Goal: Information Seeking & Learning: Learn about a topic

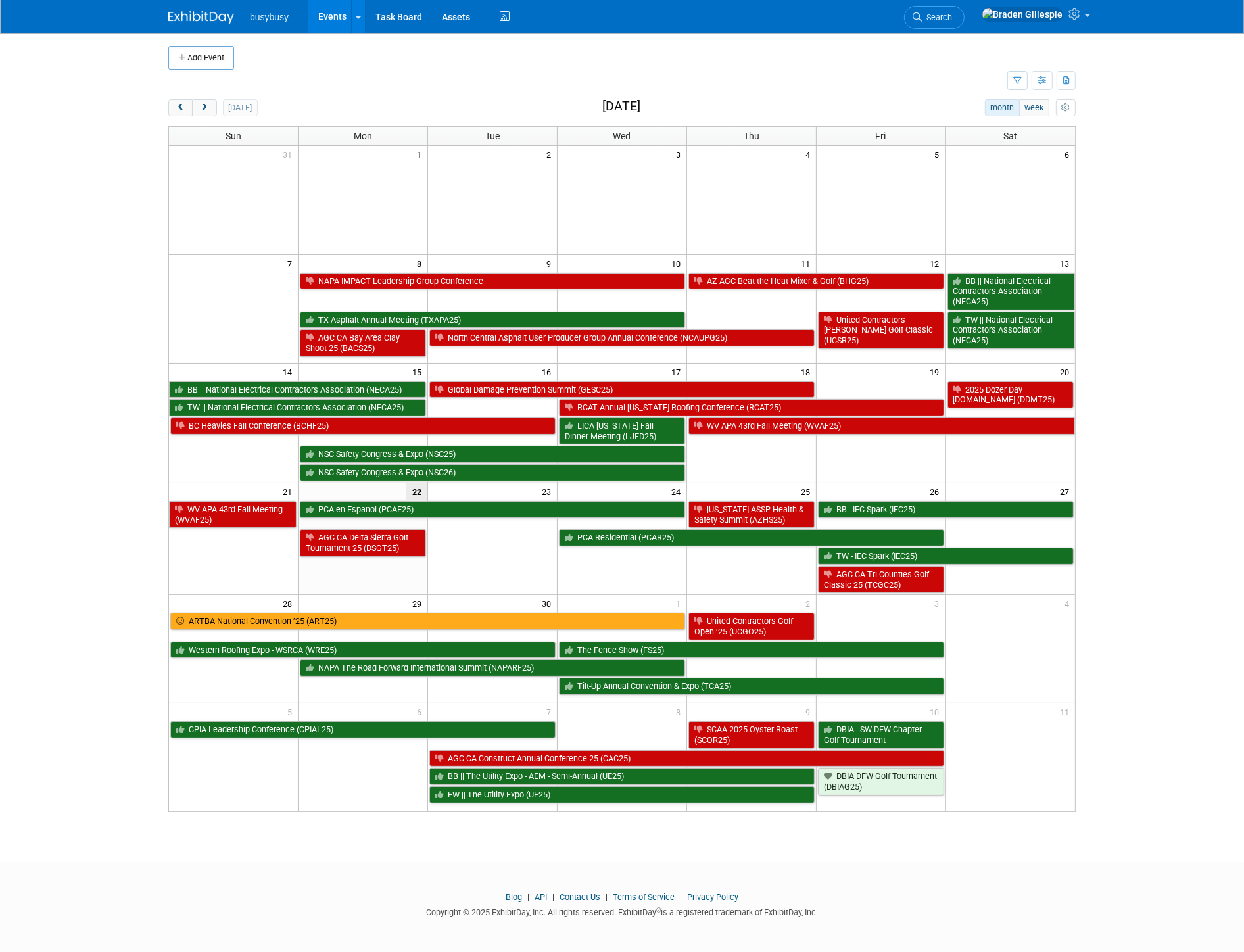
click at [210, 20] on img at bounding box center [201, 18] width 65 height 13
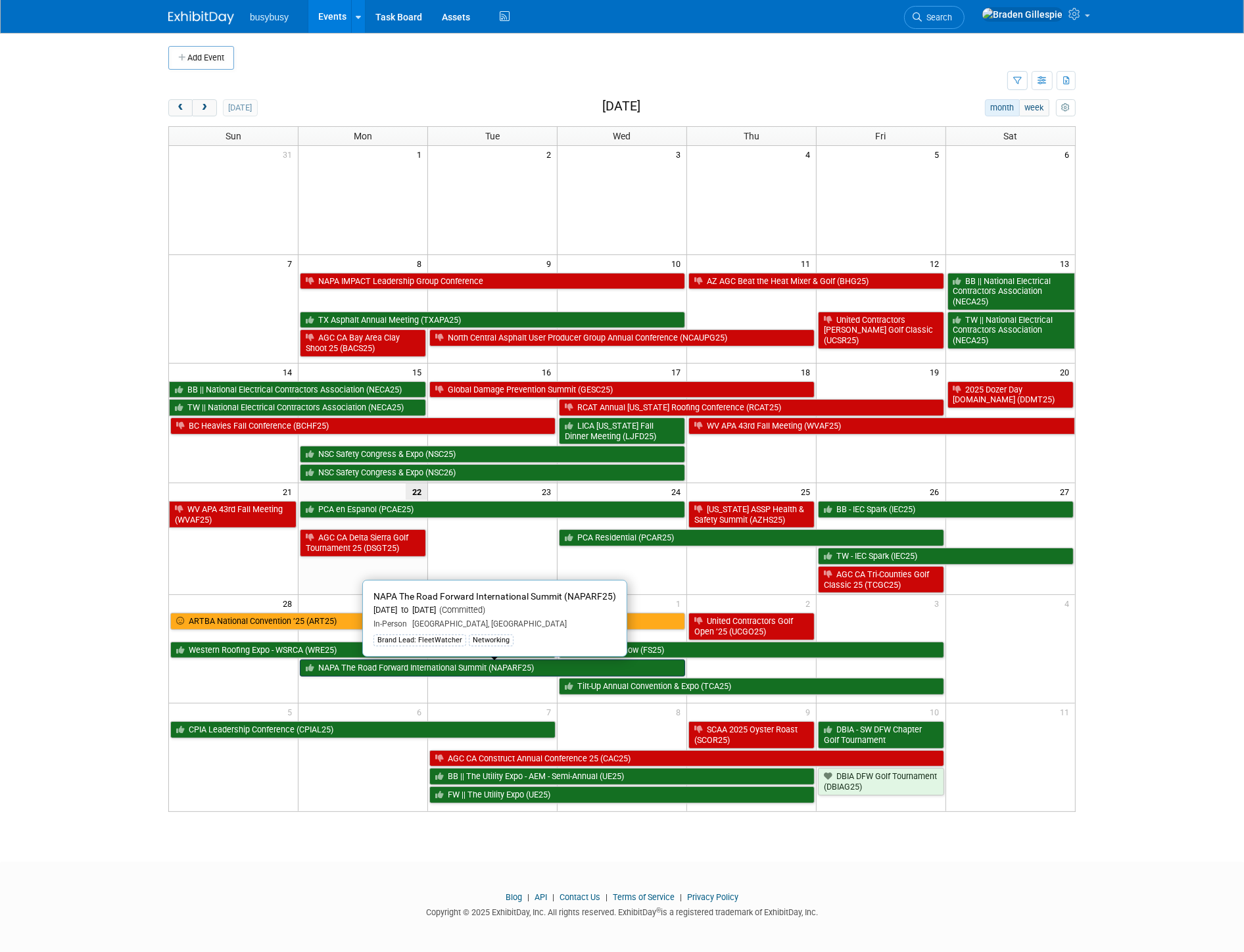
click at [551, 674] on link "NAPA The Road Forward International Summit (NAPARF25)" at bounding box center [493, 668] width 385 height 17
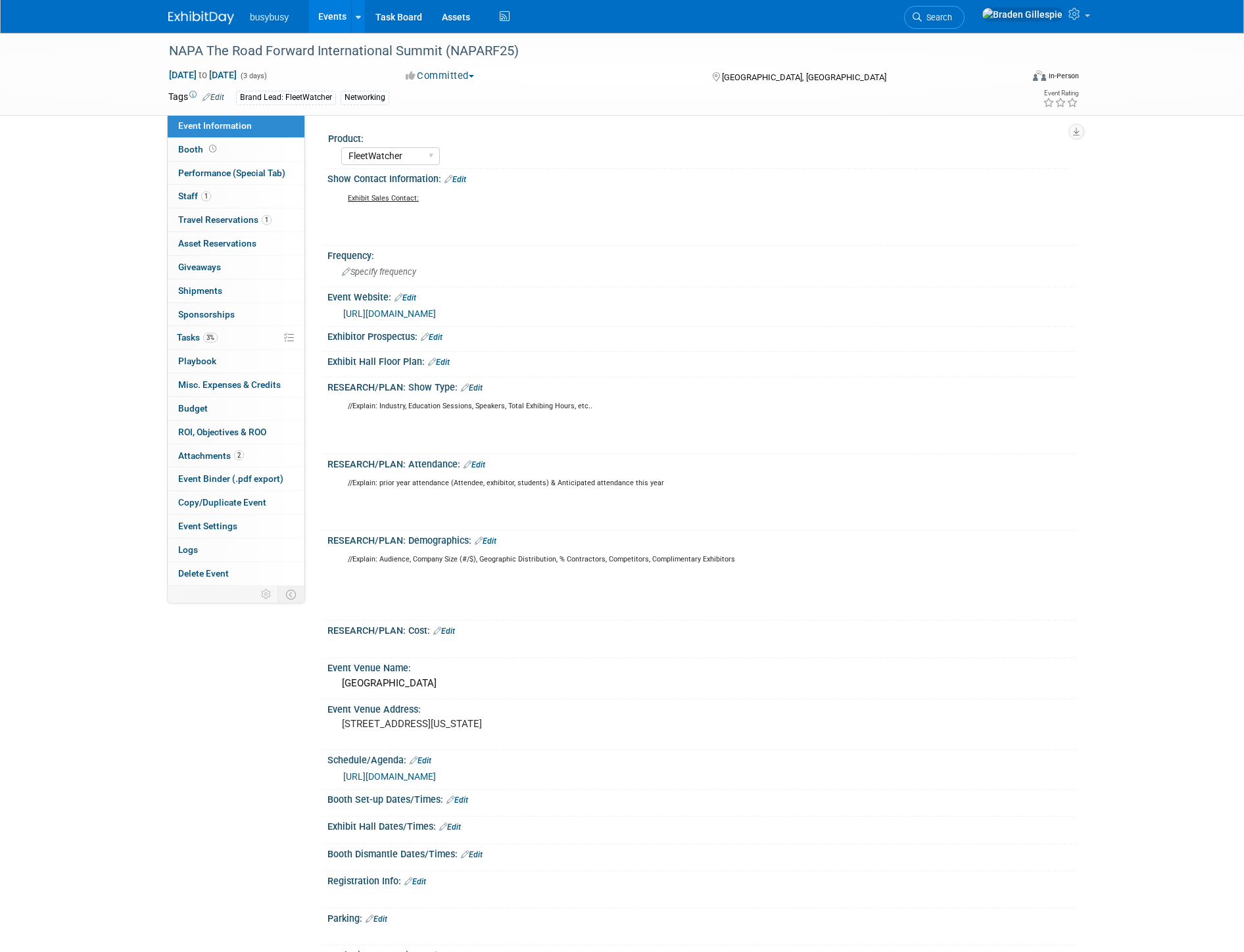
select select "FleetWatcher"
click at [228, 198] on link "1 Staff 1" at bounding box center [236, 196] width 137 height 23
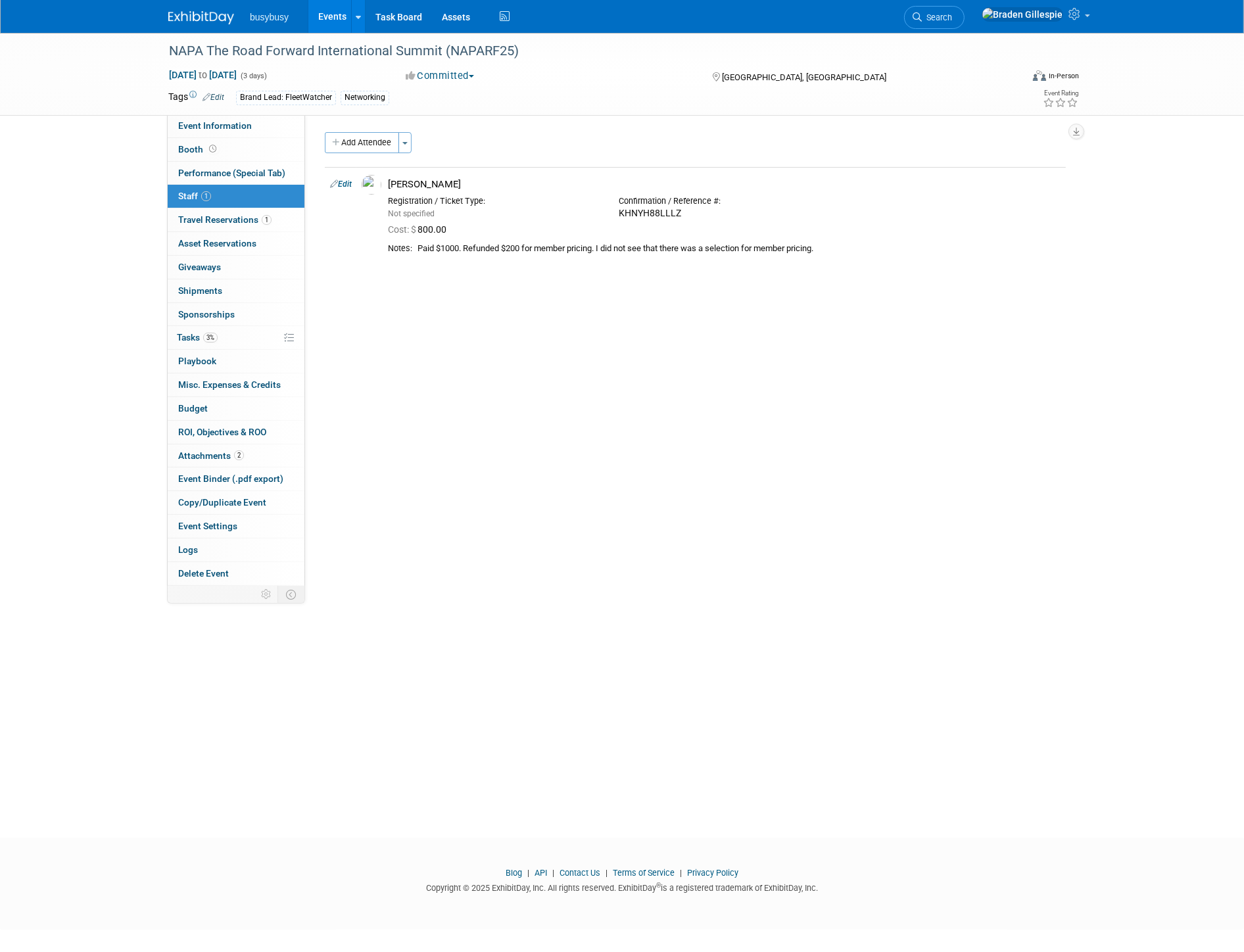
click at [202, 21] on img at bounding box center [201, 18] width 65 height 13
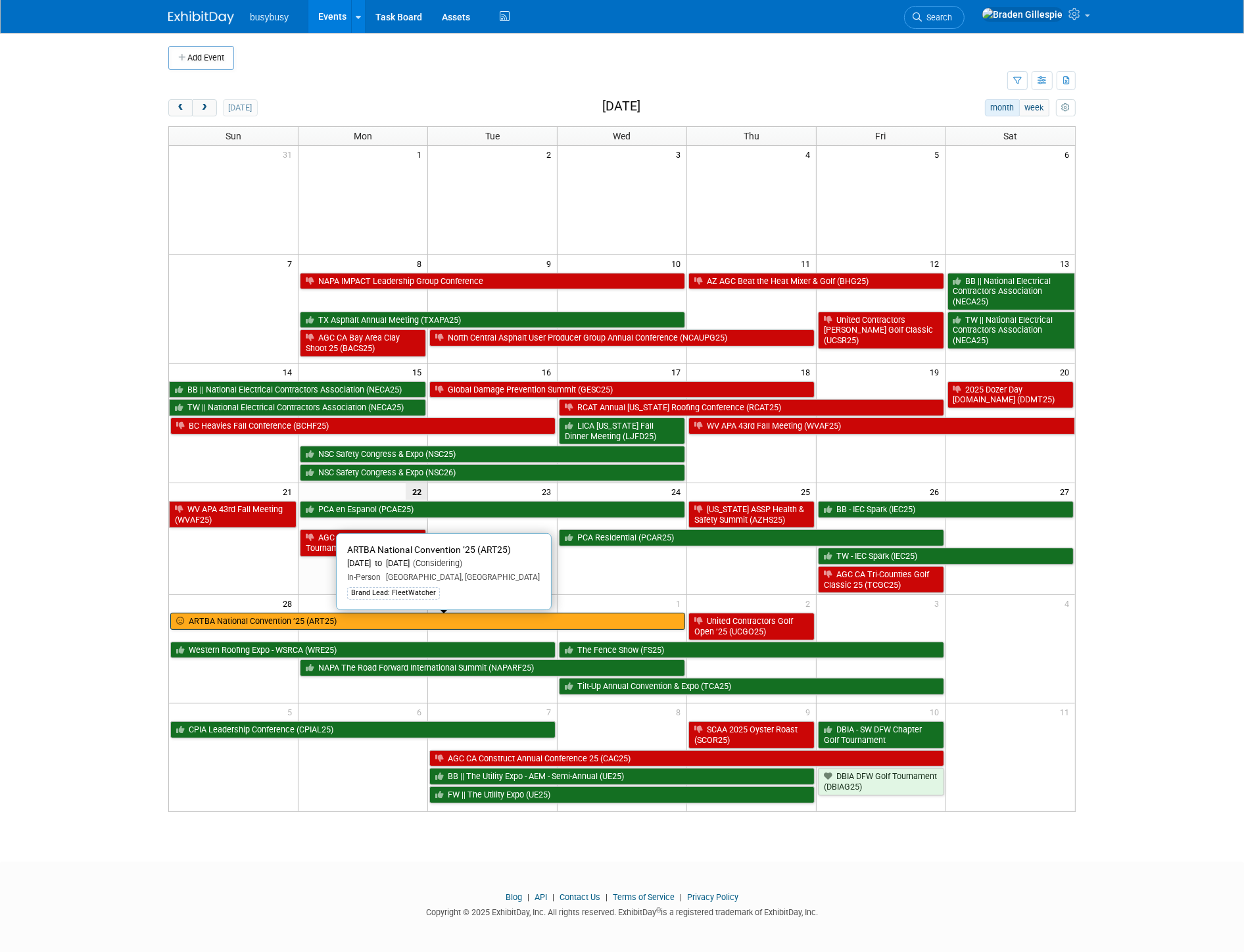
click at [576, 626] on link "ARTBA National Convention ’25 (ART25)" at bounding box center [428, 620] width 515 height 17
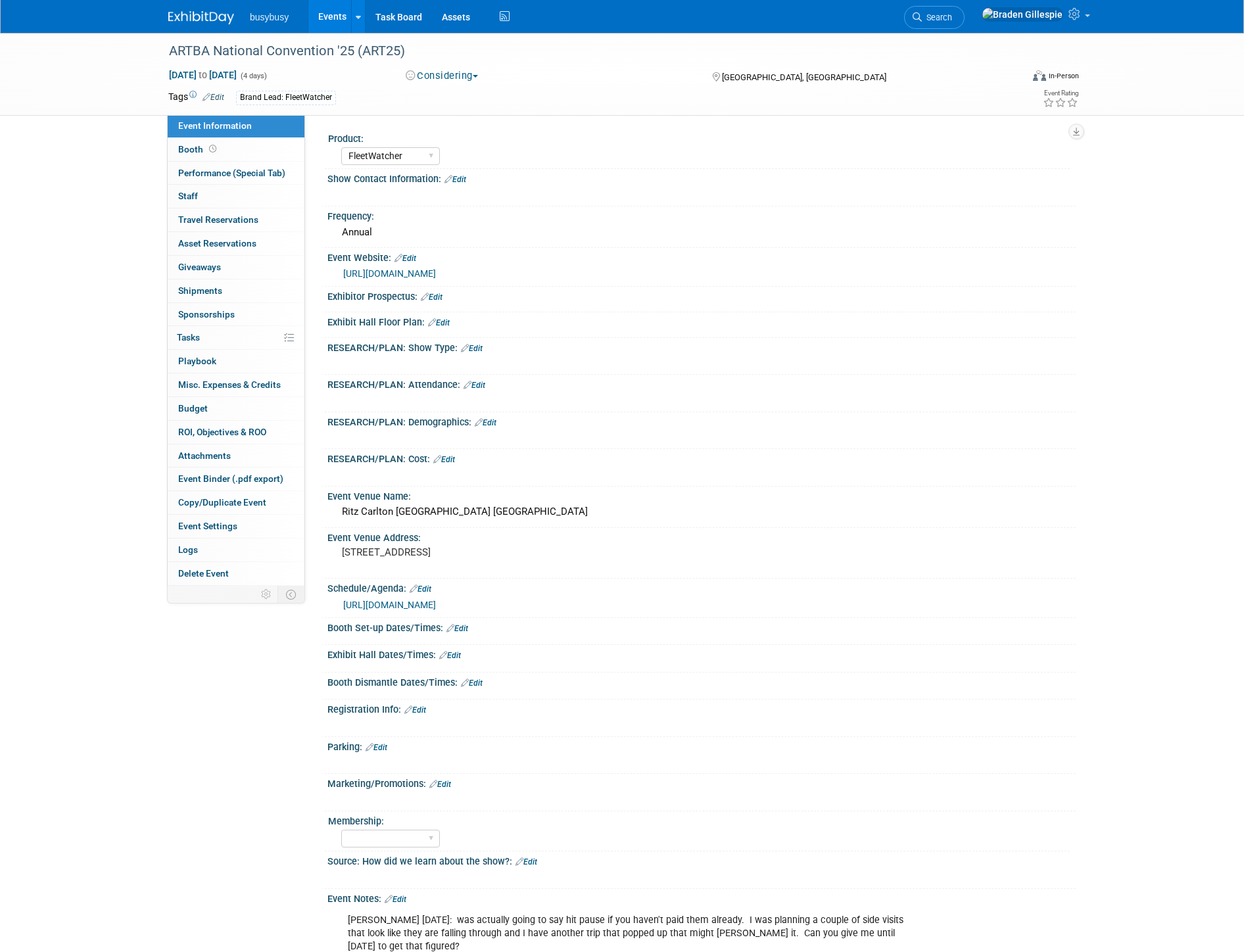
select select "FleetWatcher"
click at [476, 78] on button "Considering" at bounding box center [442, 76] width 82 height 14
drag, startPoint x: 476, startPoint y: 129, endPoint x: 470, endPoint y: 121, distance: 10.0
click at [475, 129] on link "Not Going" at bounding box center [465, 134] width 128 height 18
click at [195, 9] on link at bounding box center [209, 11] width 82 height 10
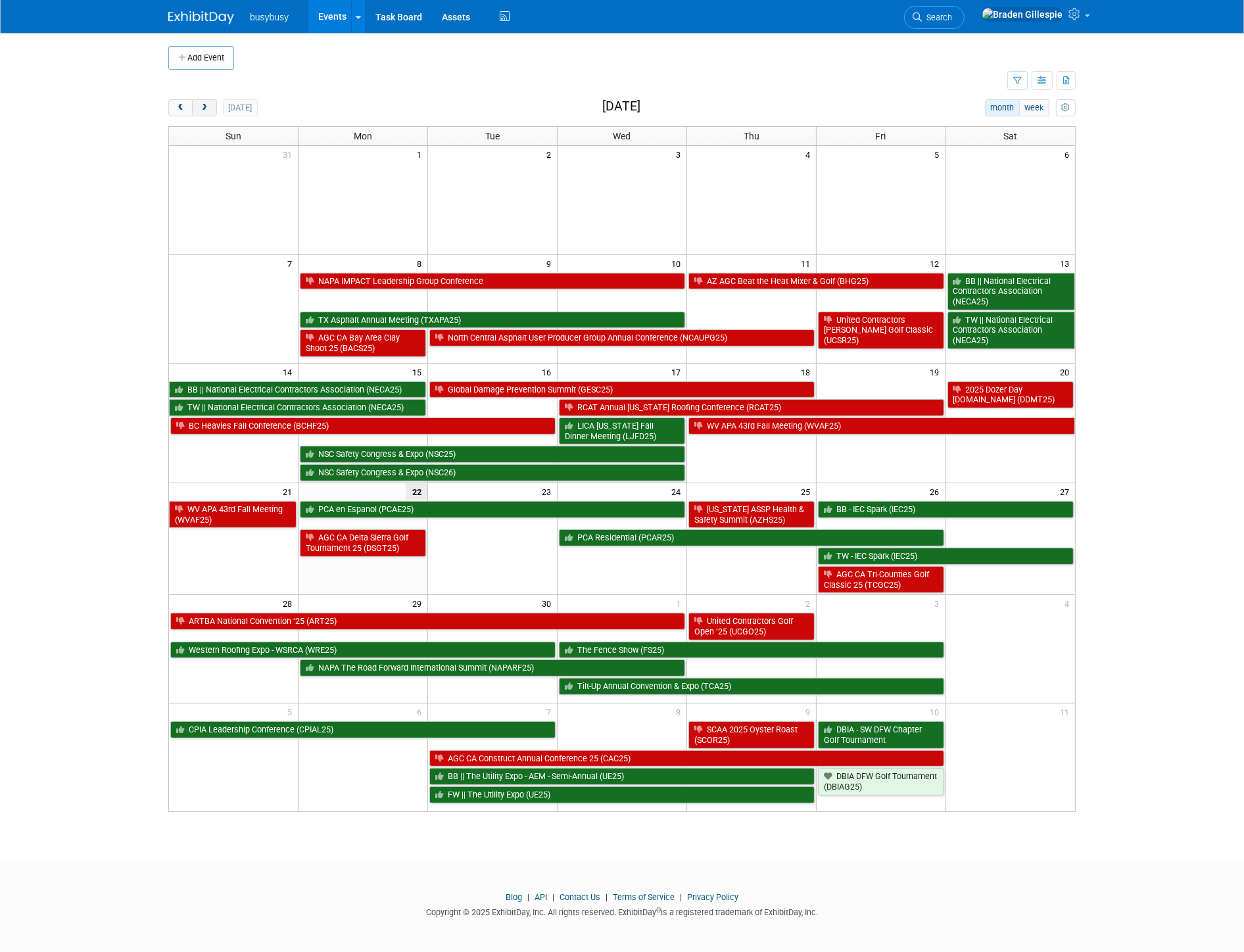
click at [202, 110] on span "next" at bounding box center [204, 108] width 10 height 9
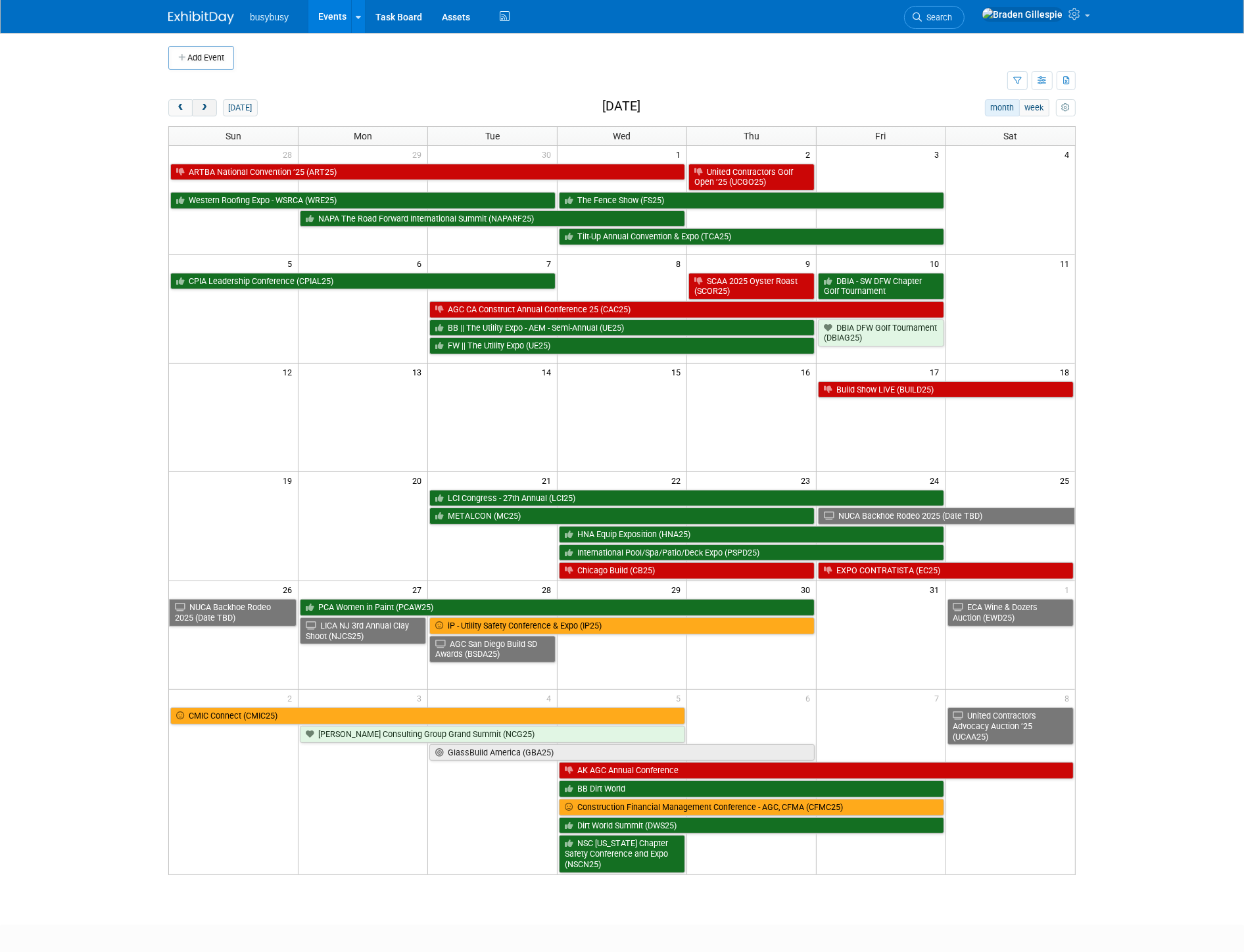
click at [209, 104] on span "next" at bounding box center [204, 108] width 10 height 9
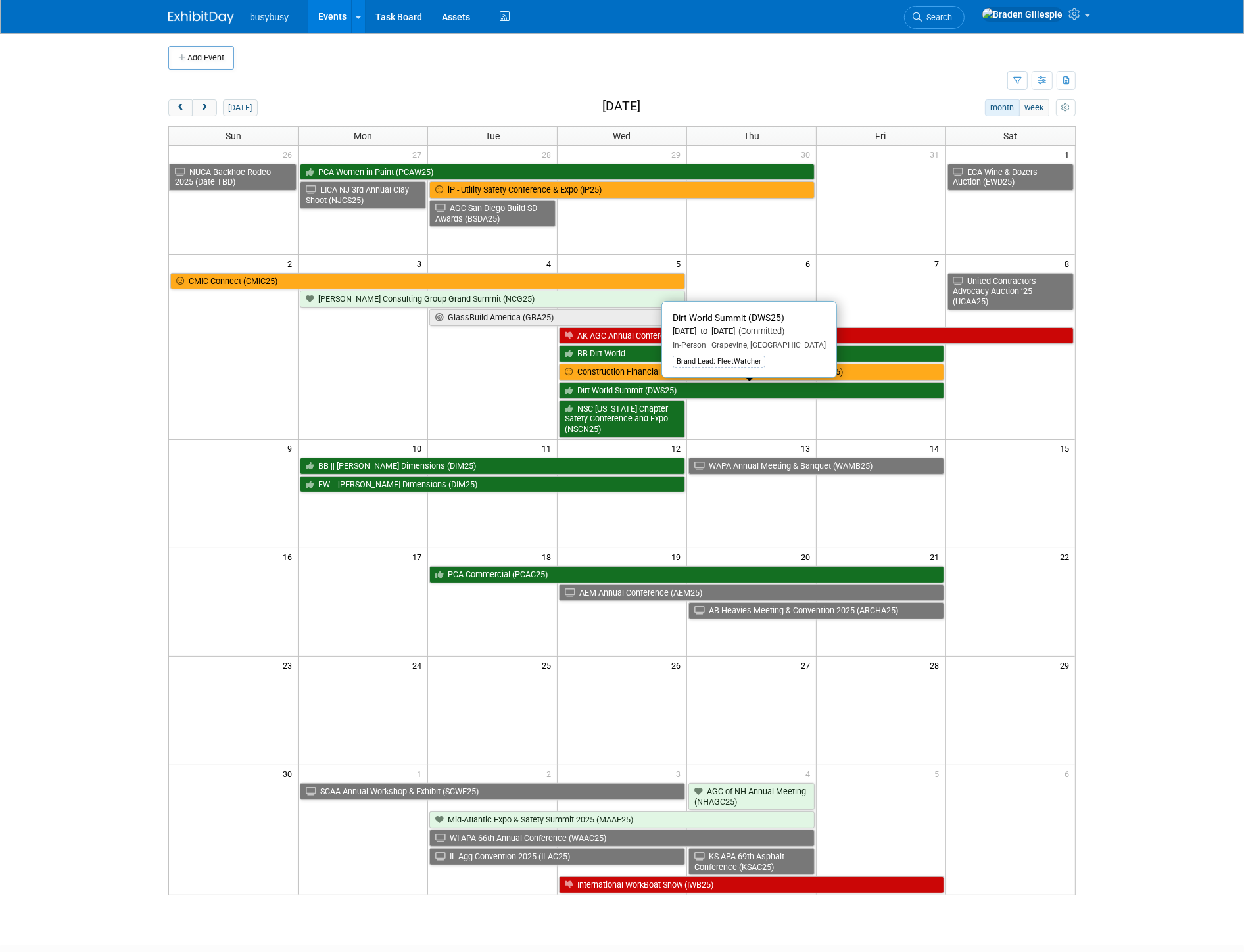
click at [679, 391] on link "Dirt World Summit (DWS25)" at bounding box center [751, 390] width 385 height 17
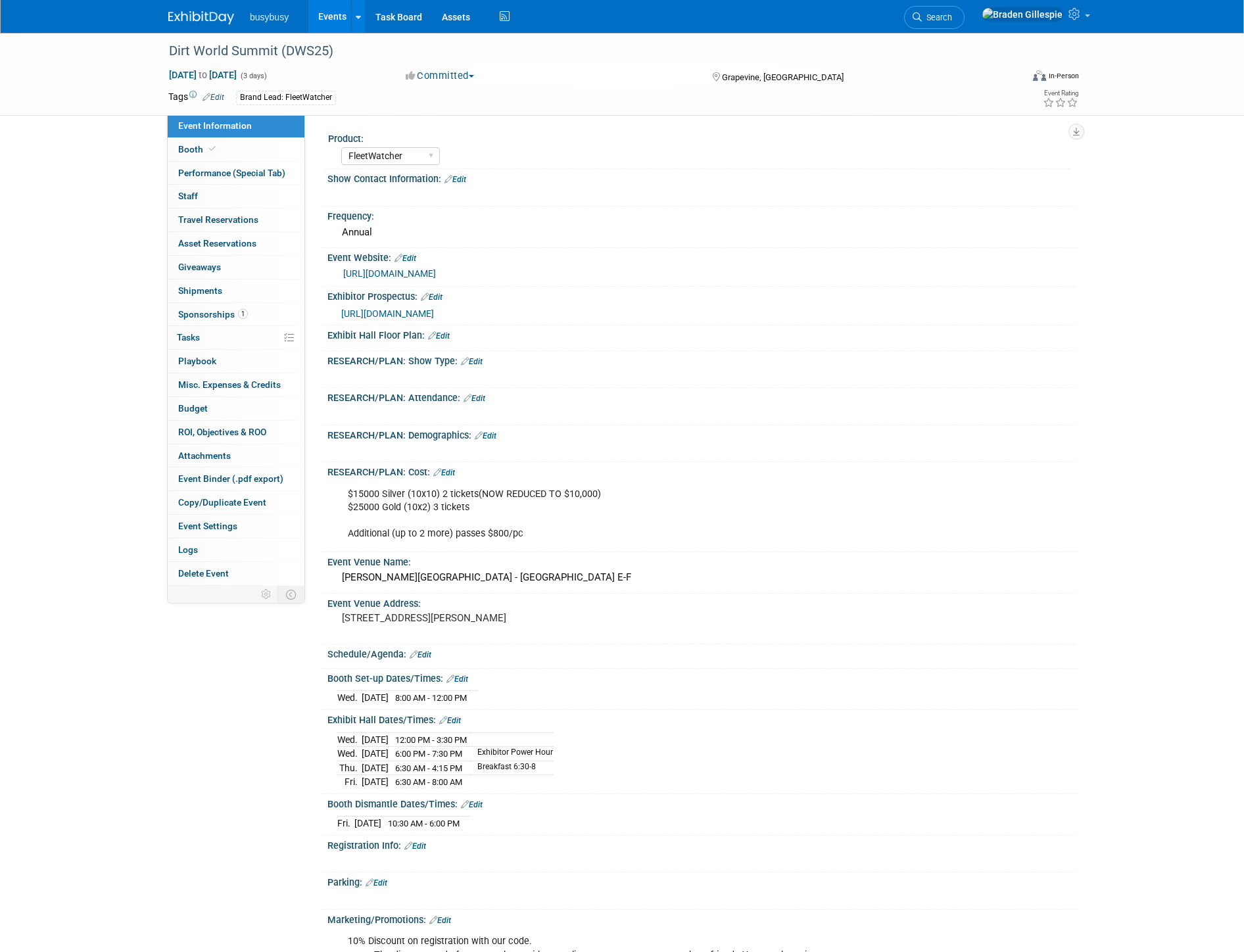
select select "FleetWatcher"
click at [217, 152] on link "Booth" at bounding box center [236, 149] width 137 height 23
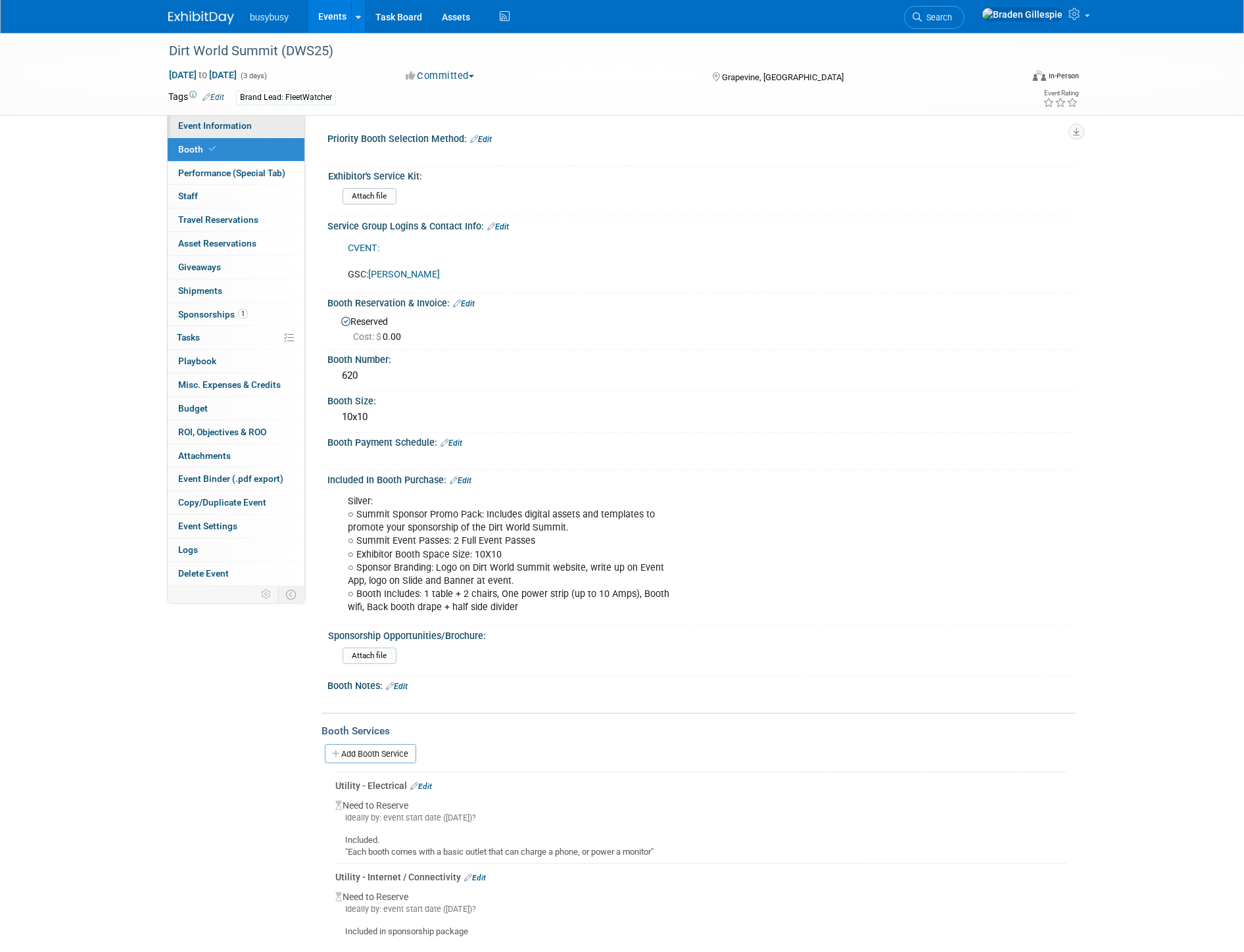
click at [238, 117] on link "Event Information" at bounding box center [236, 126] width 137 height 23
select select "FleetWatcher"
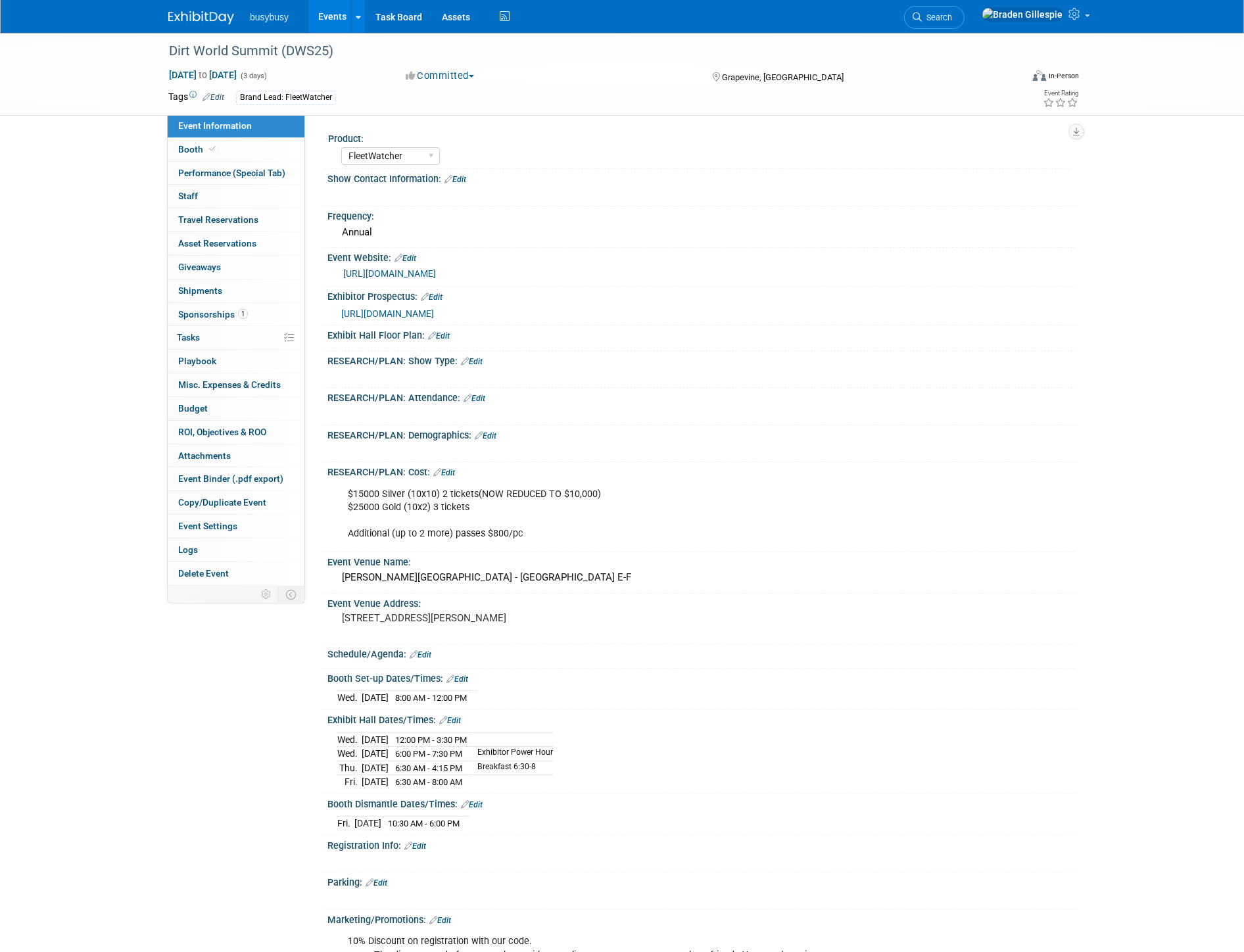
click at [436, 272] on link "https://web.cvent.com/event/563e23cc-8bf7-45f5-a370-9fe63d4c2034/websitePage:ad…" at bounding box center [390, 273] width 93 height 10
click at [952, 15] on span "Search" at bounding box center [937, 17] width 30 height 10
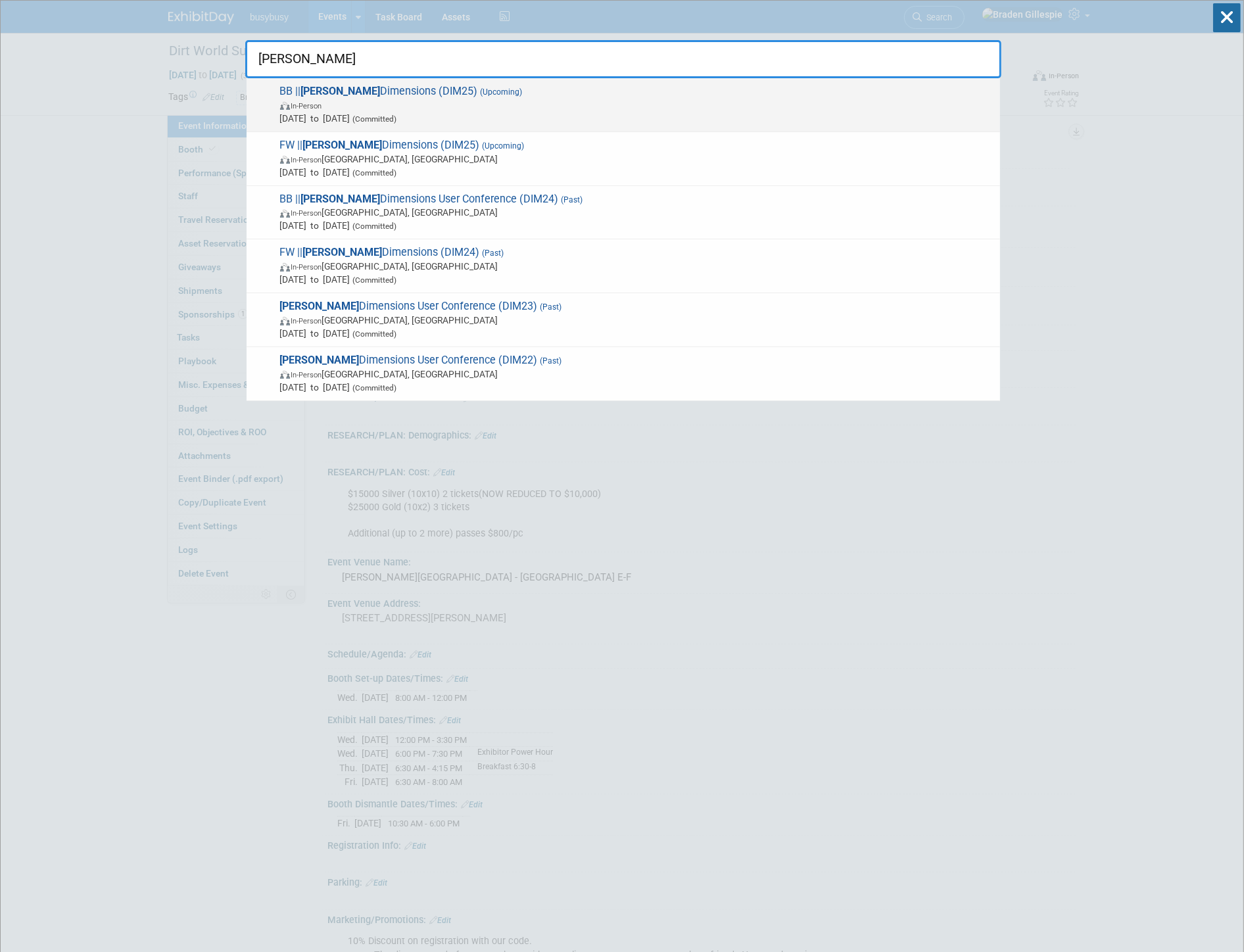
type input "trimble"
click at [832, 79] on div "BB || Trimble Dimensions (DIM25) (Upcoming) In-Person Nov 10, 2025 to Nov 12, 2…" at bounding box center [623, 104] width 754 height 54
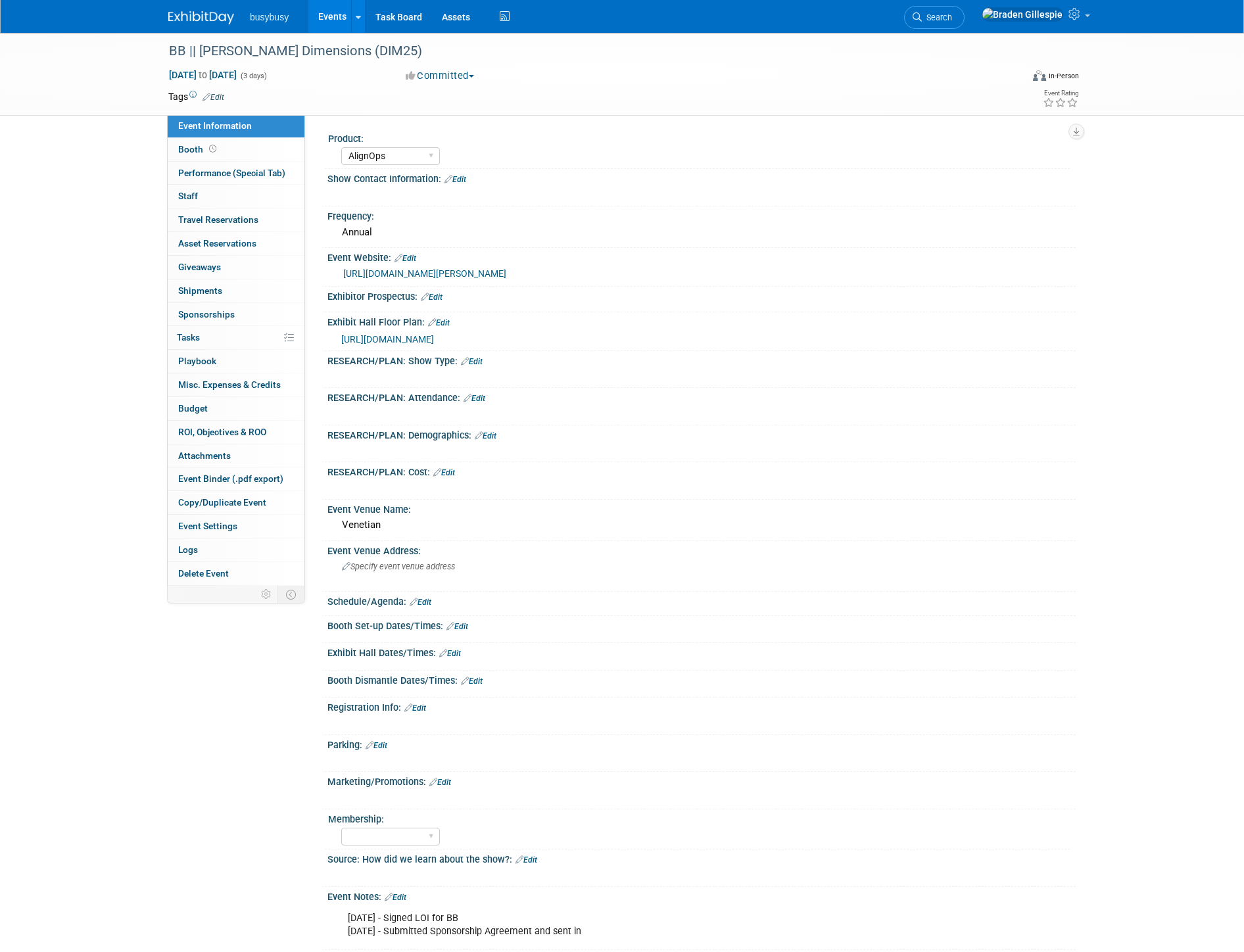
select select "AlignOps"
click at [190, 15] on img at bounding box center [201, 18] width 65 height 13
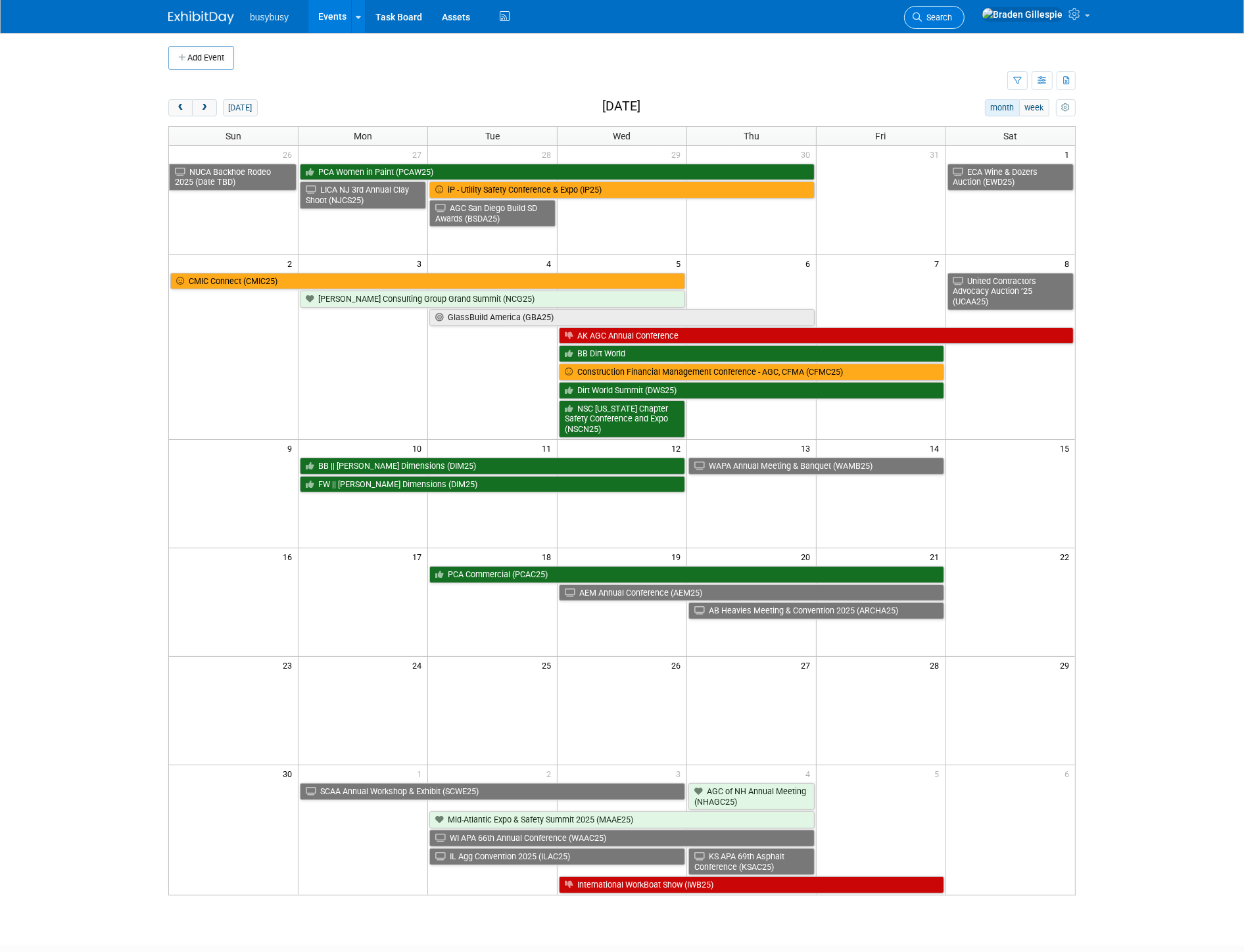
click at [952, 15] on span "Search" at bounding box center [937, 17] width 30 height 10
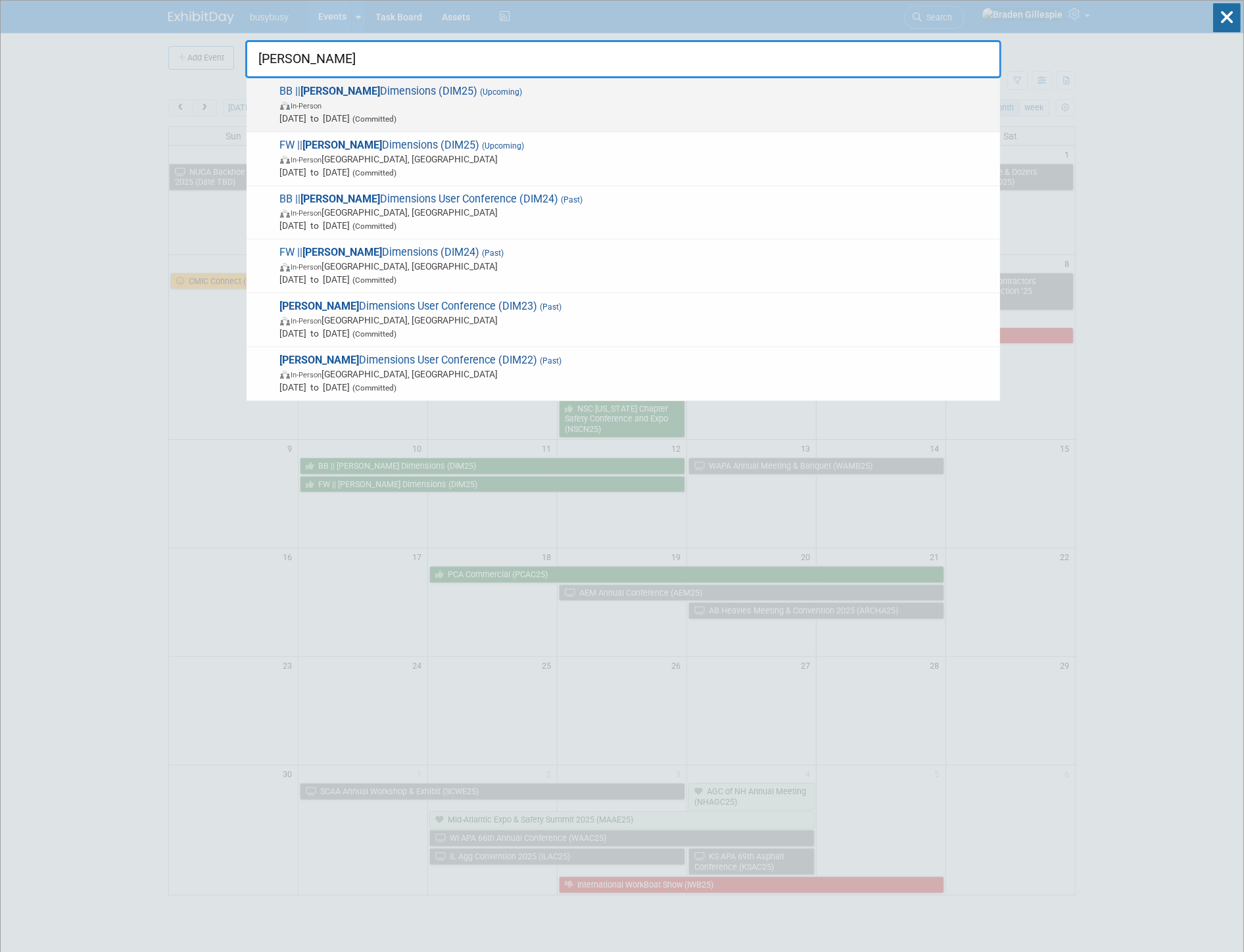
type input "trimble"
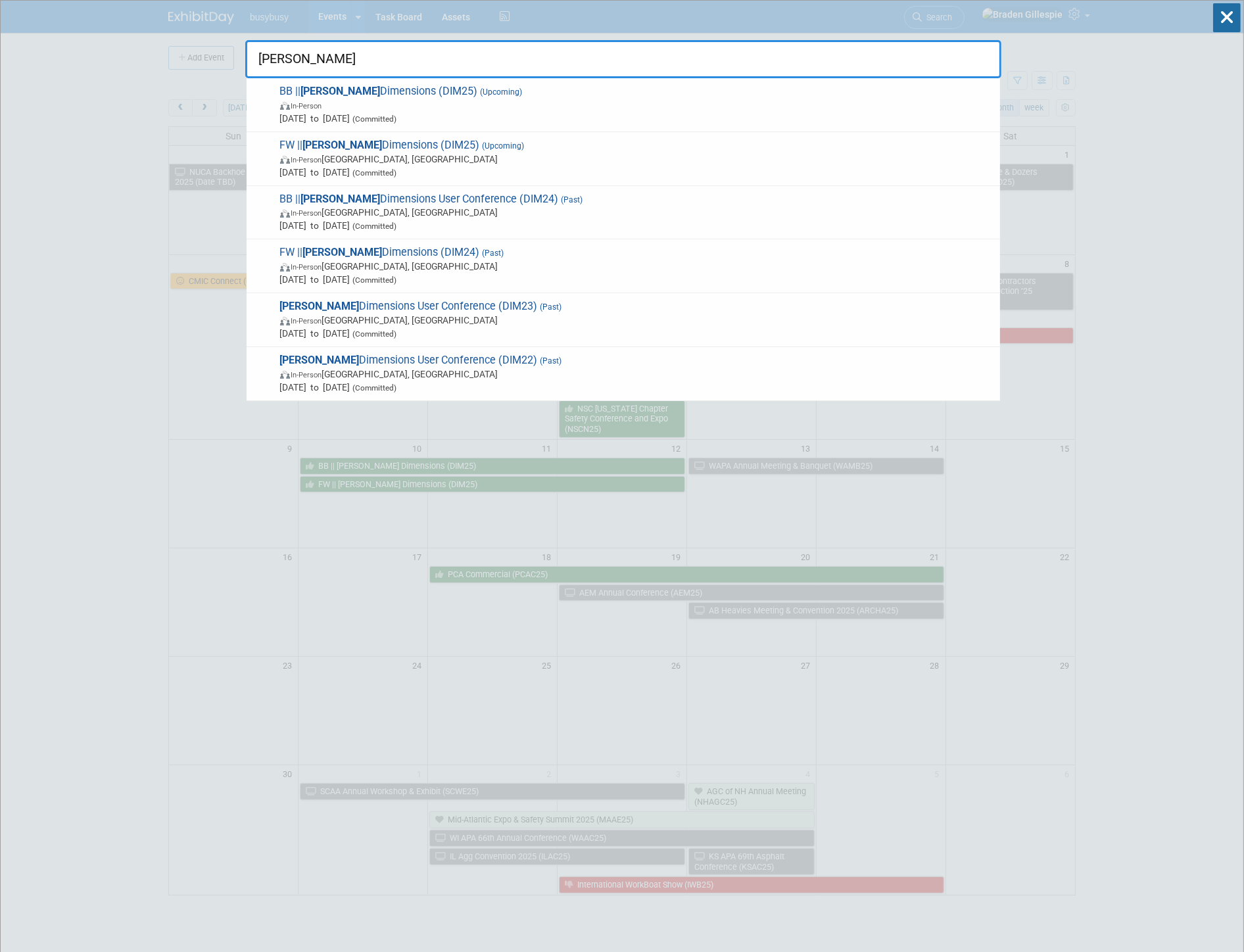
click at [762, 82] on div "BB || Trimble Dimensions (DIM25) (Upcoming) In-Person Nov 10, 2025 to Nov 12, 2…" at bounding box center [623, 104] width 754 height 54
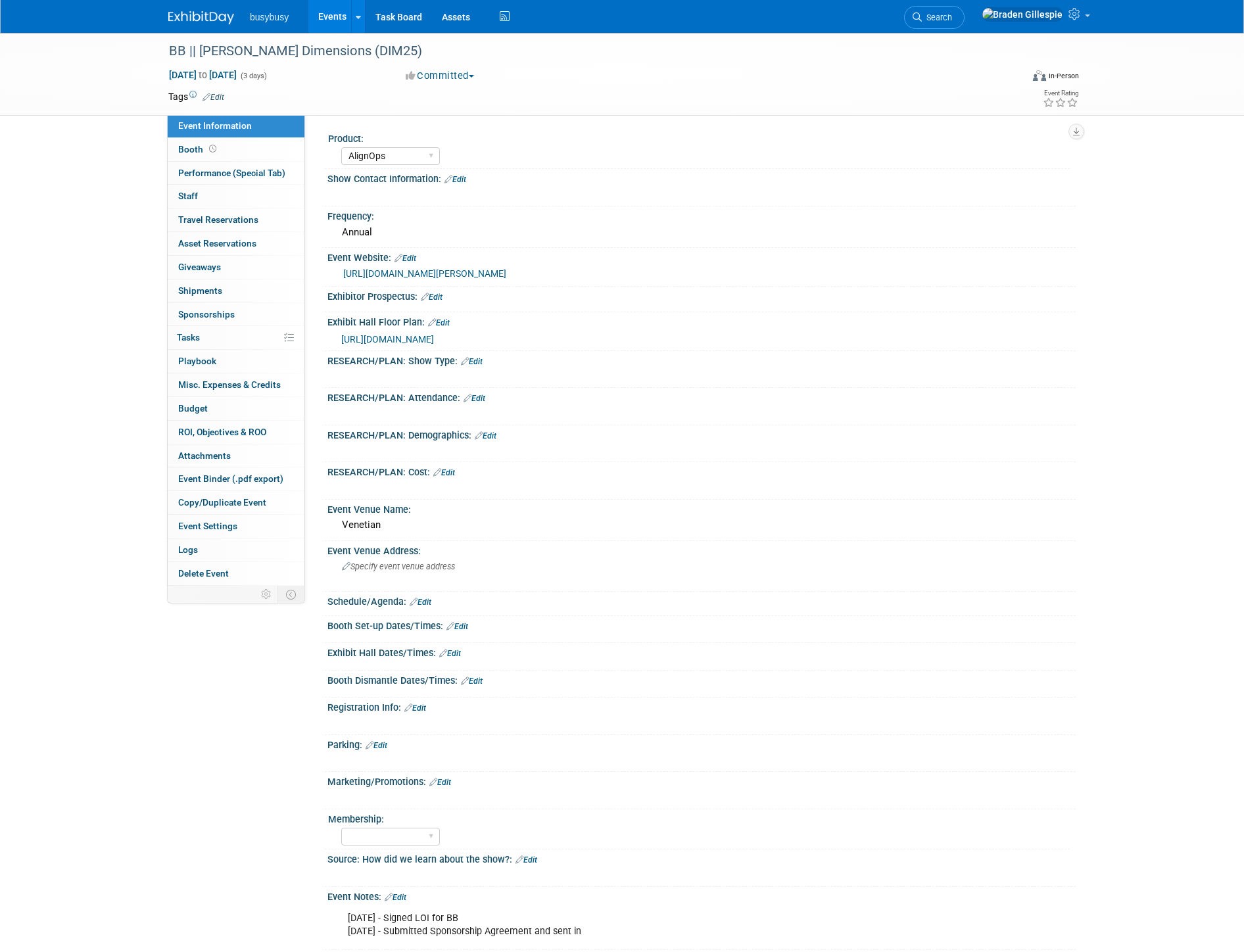
select select "AlignOps"
click at [251, 159] on link "Booth" at bounding box center [236, 149] width 137 height 23
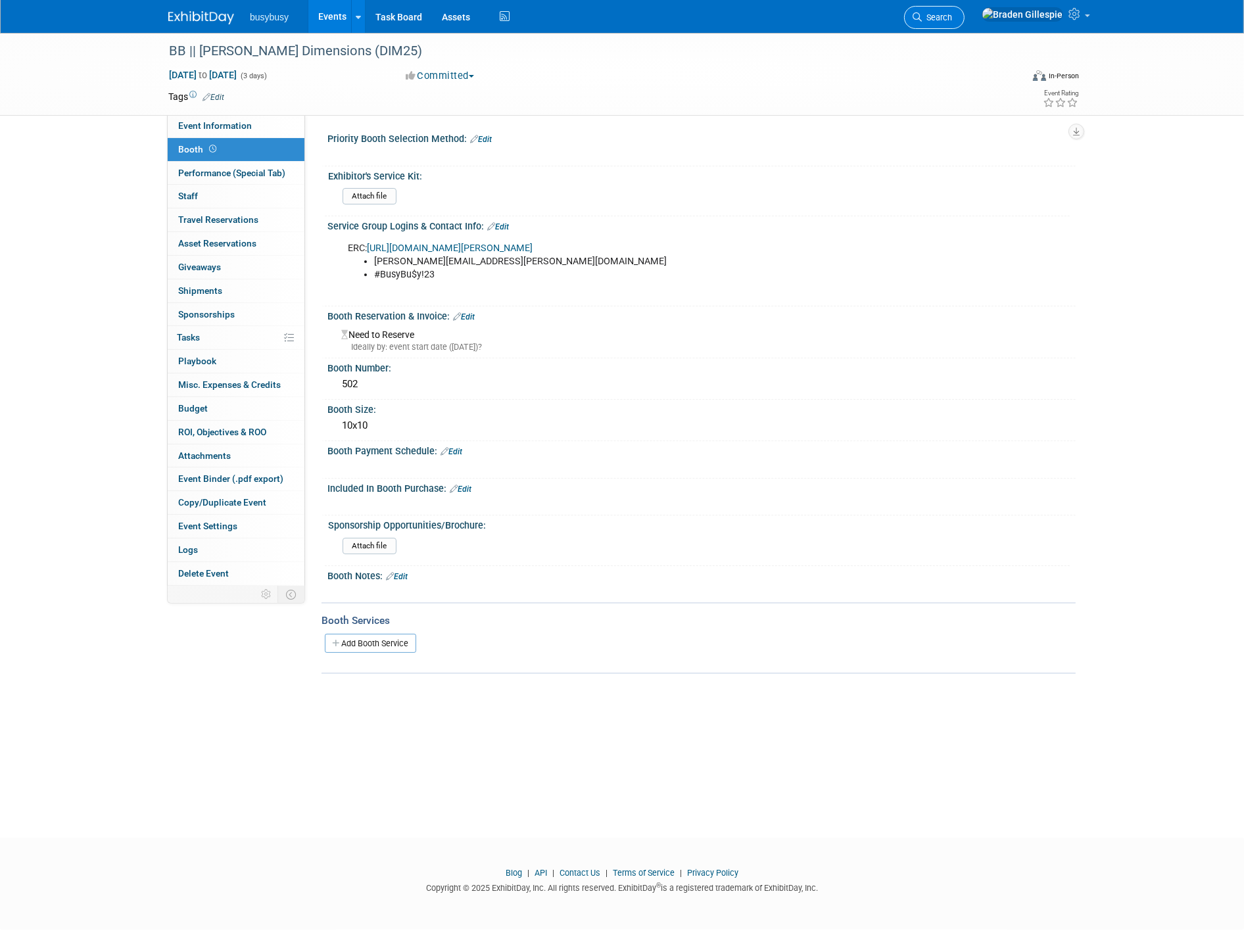
click at [965, 24] on link "Search" at bounding box center [934, 17] width 60 height 23
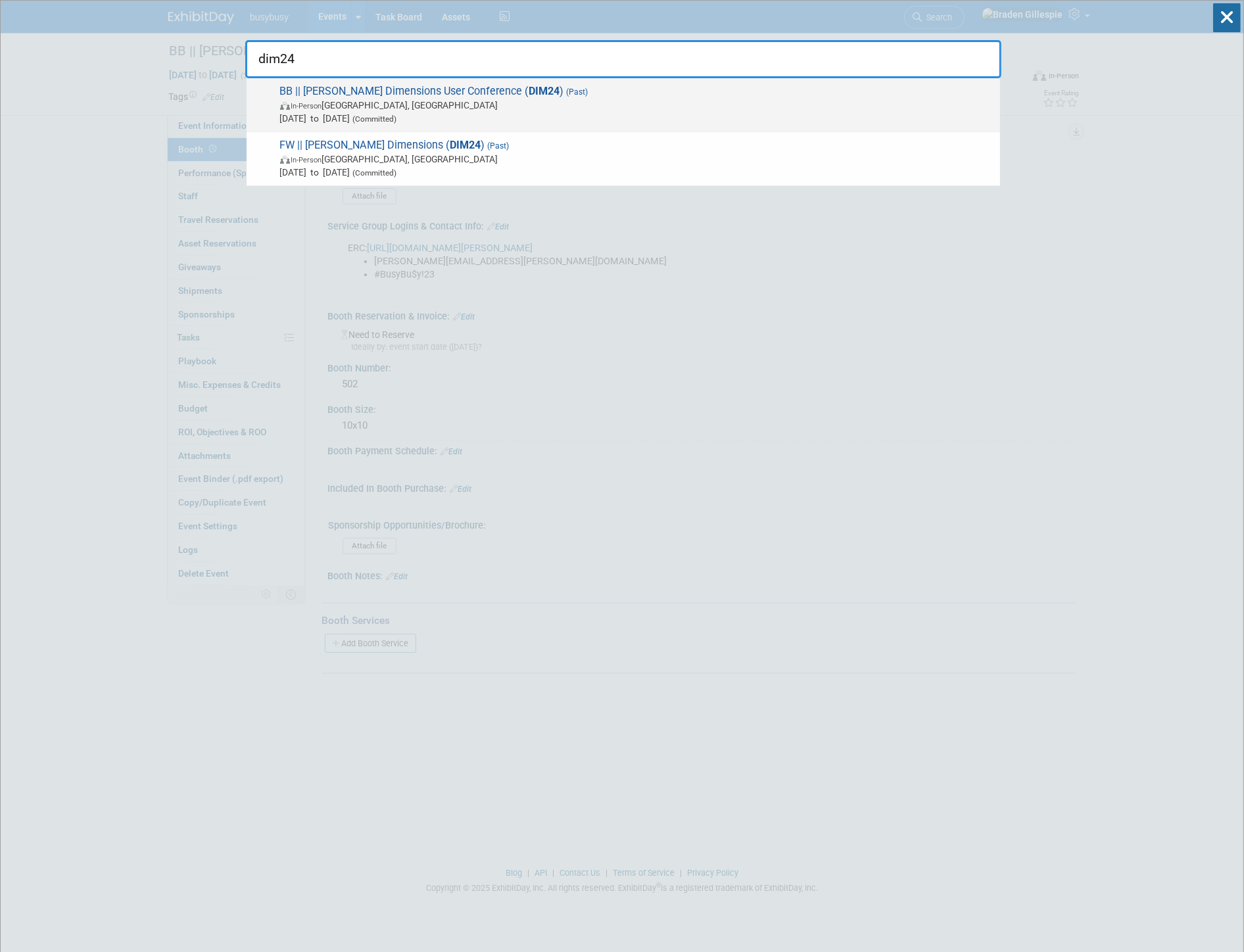
type input "dim24"
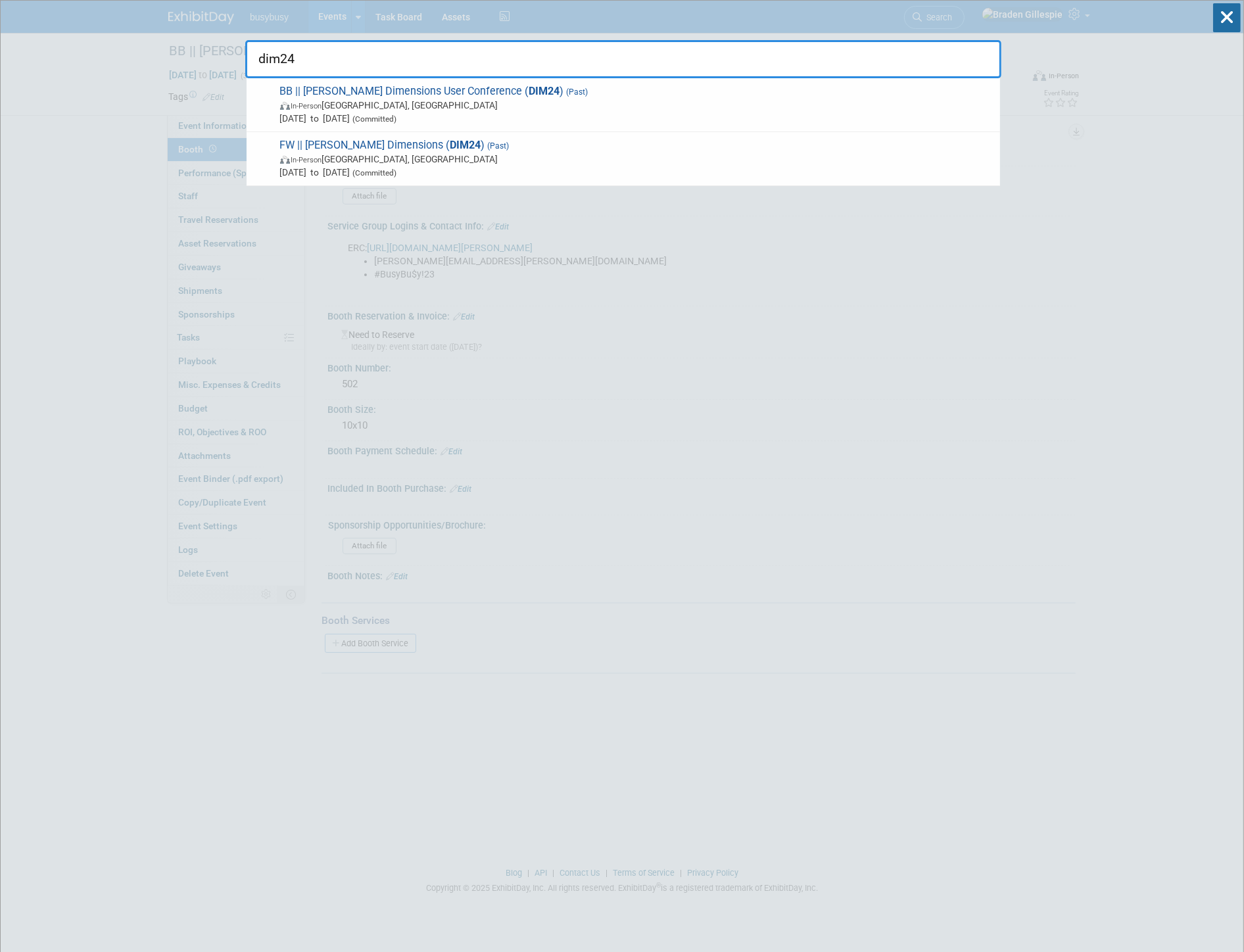
click at [713, 85] on span "BB || Trimble Dimensions User Conference ( DIM24 ) (Past) In-Person Las Vegas, …" at bounding box center [635, 104] width 718 height 40
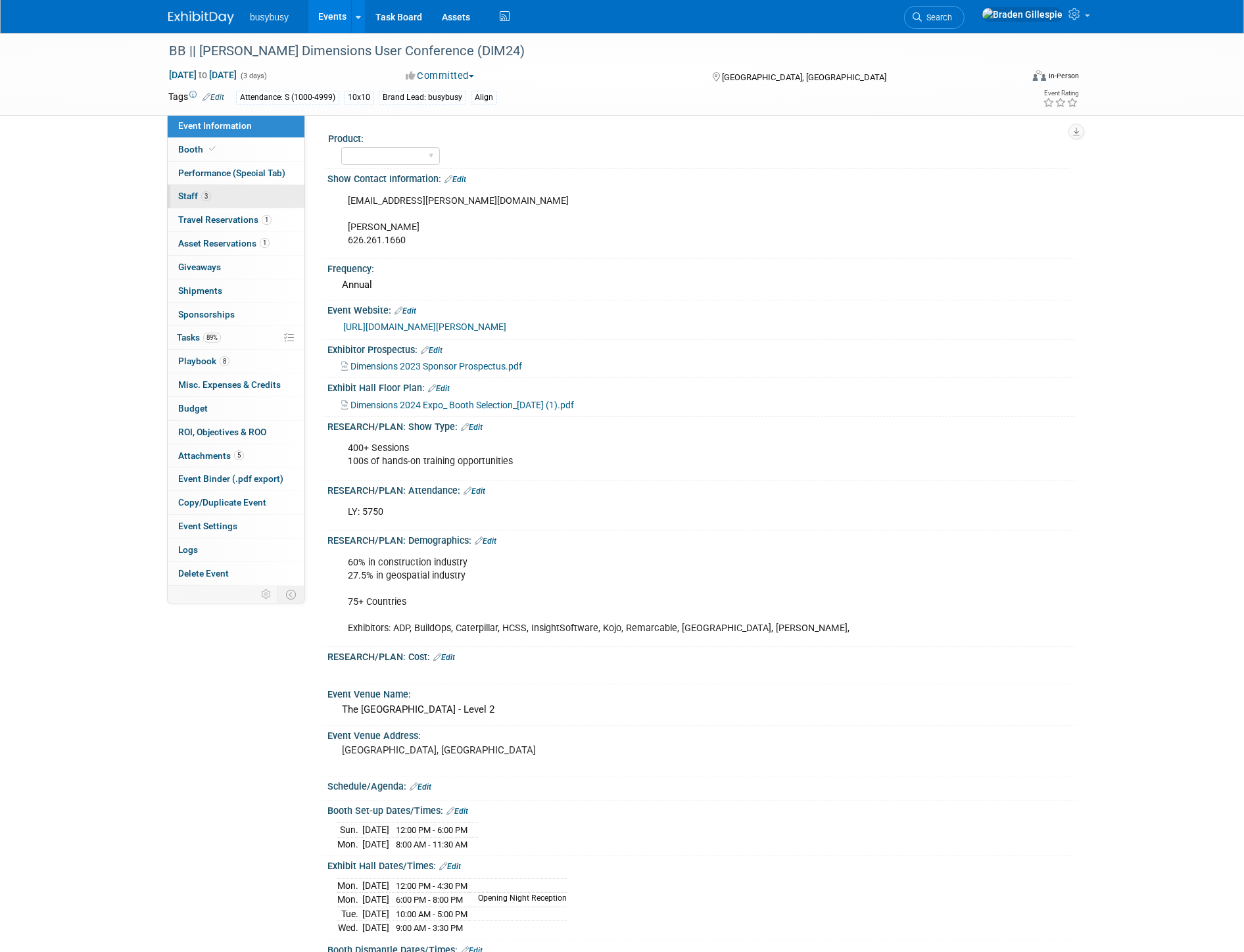
click at [244, 200] on link "3 Staff 3" at bounding box center [236, 196] width 137 height 23
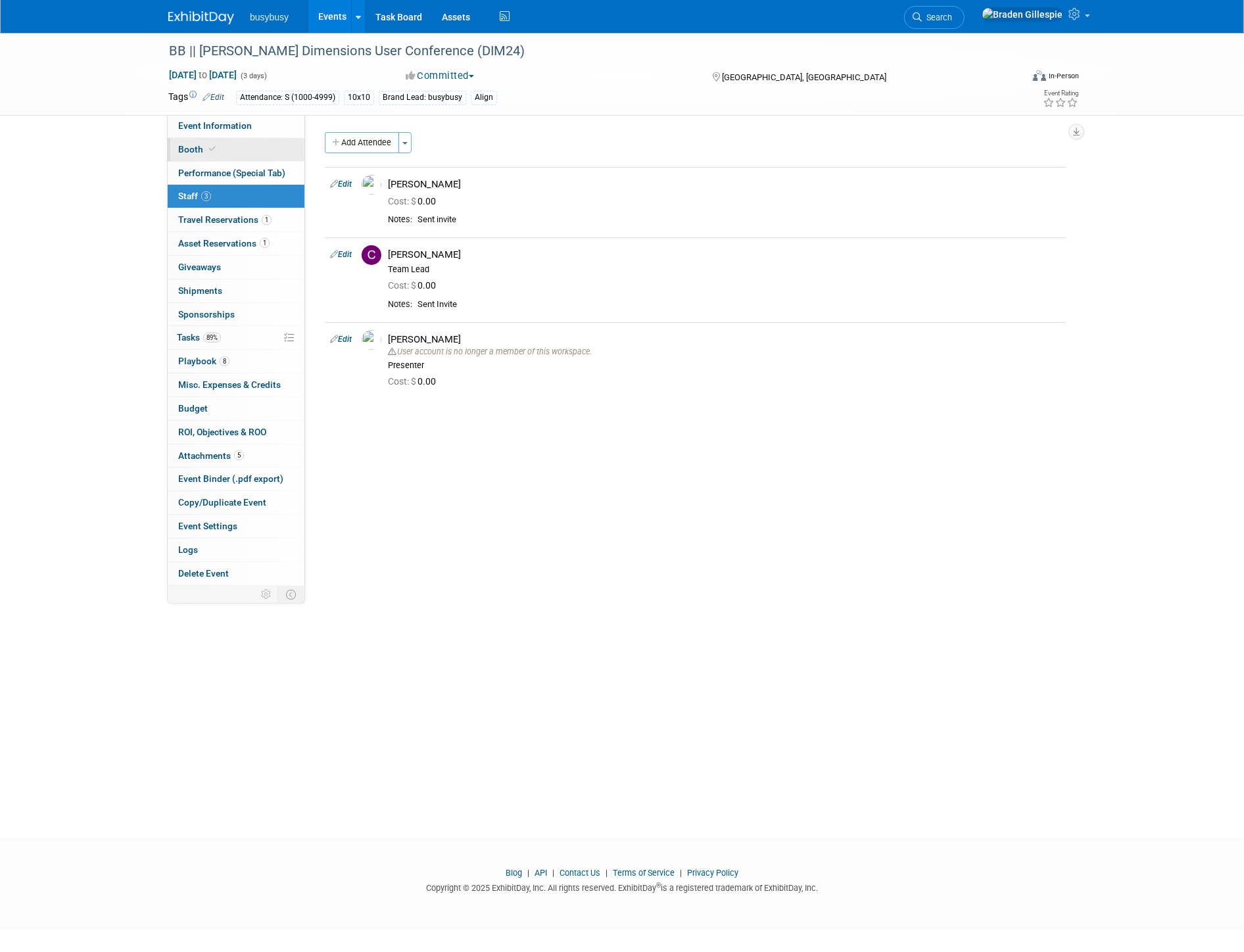
click at [246, 149] on link "Booth" at bounding box center [236, 149] width 137 height 23
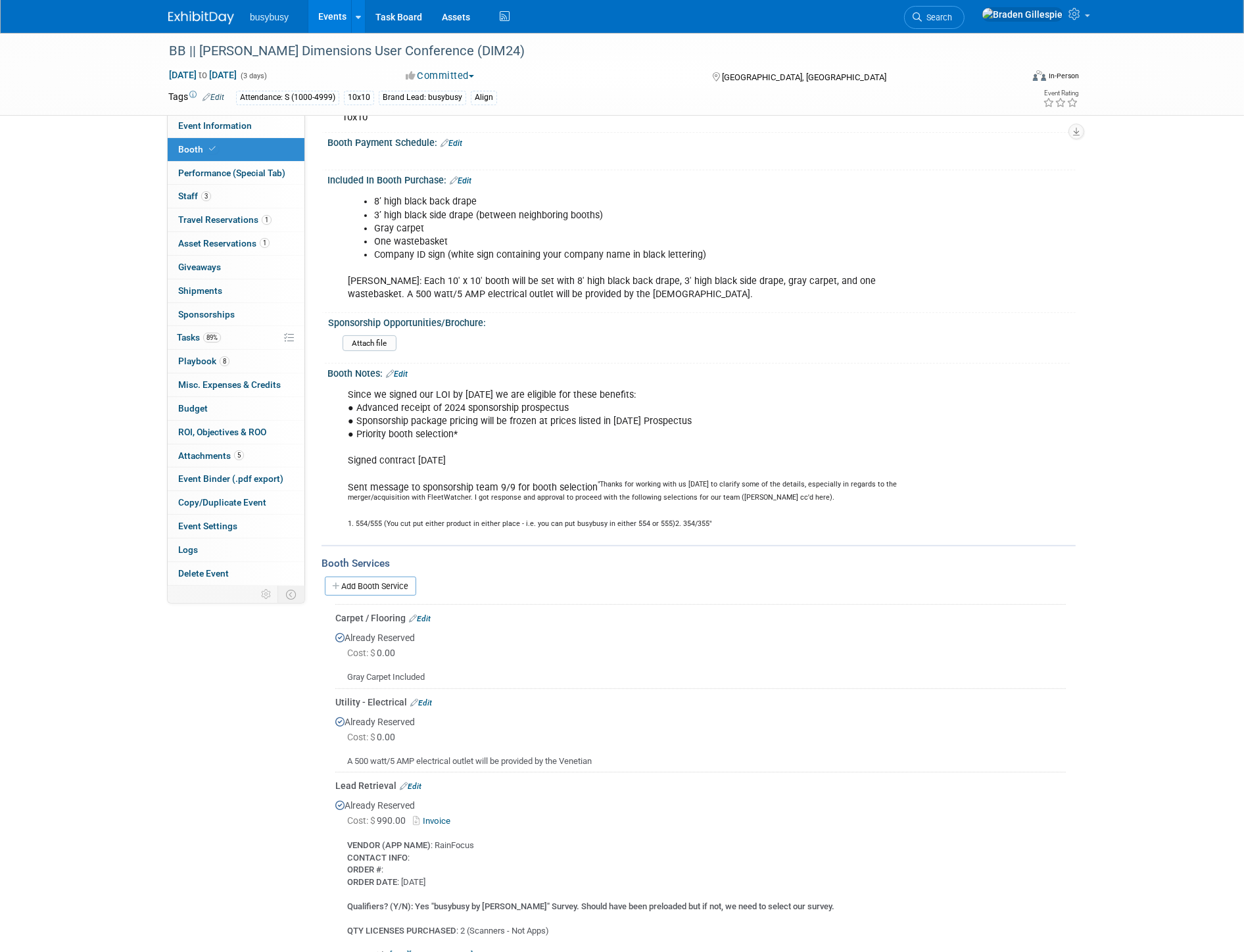
scroll to position [292, 0]
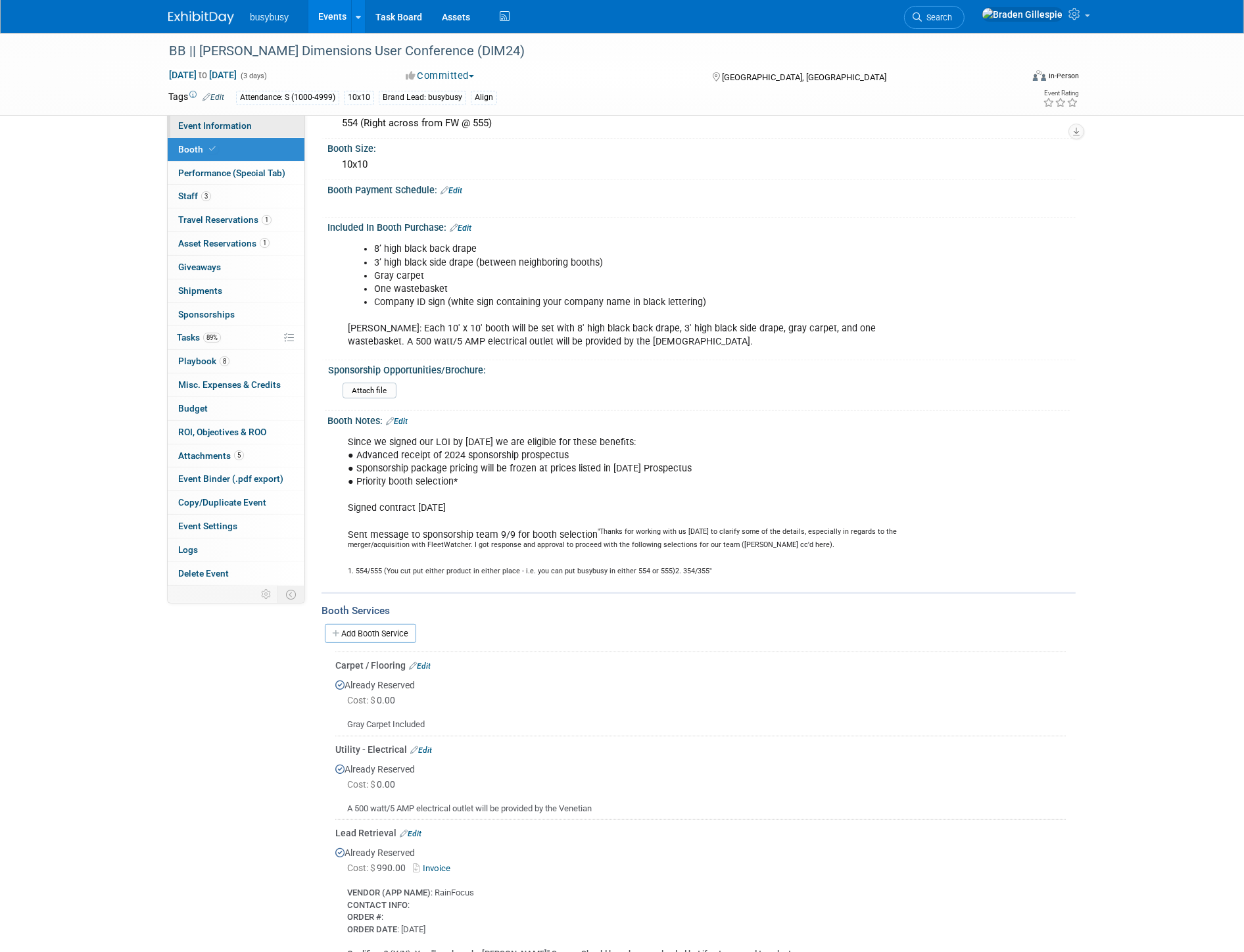
click at [201, 121] on span "Event Information" at bounding box center [215, 126] width 74 height 10
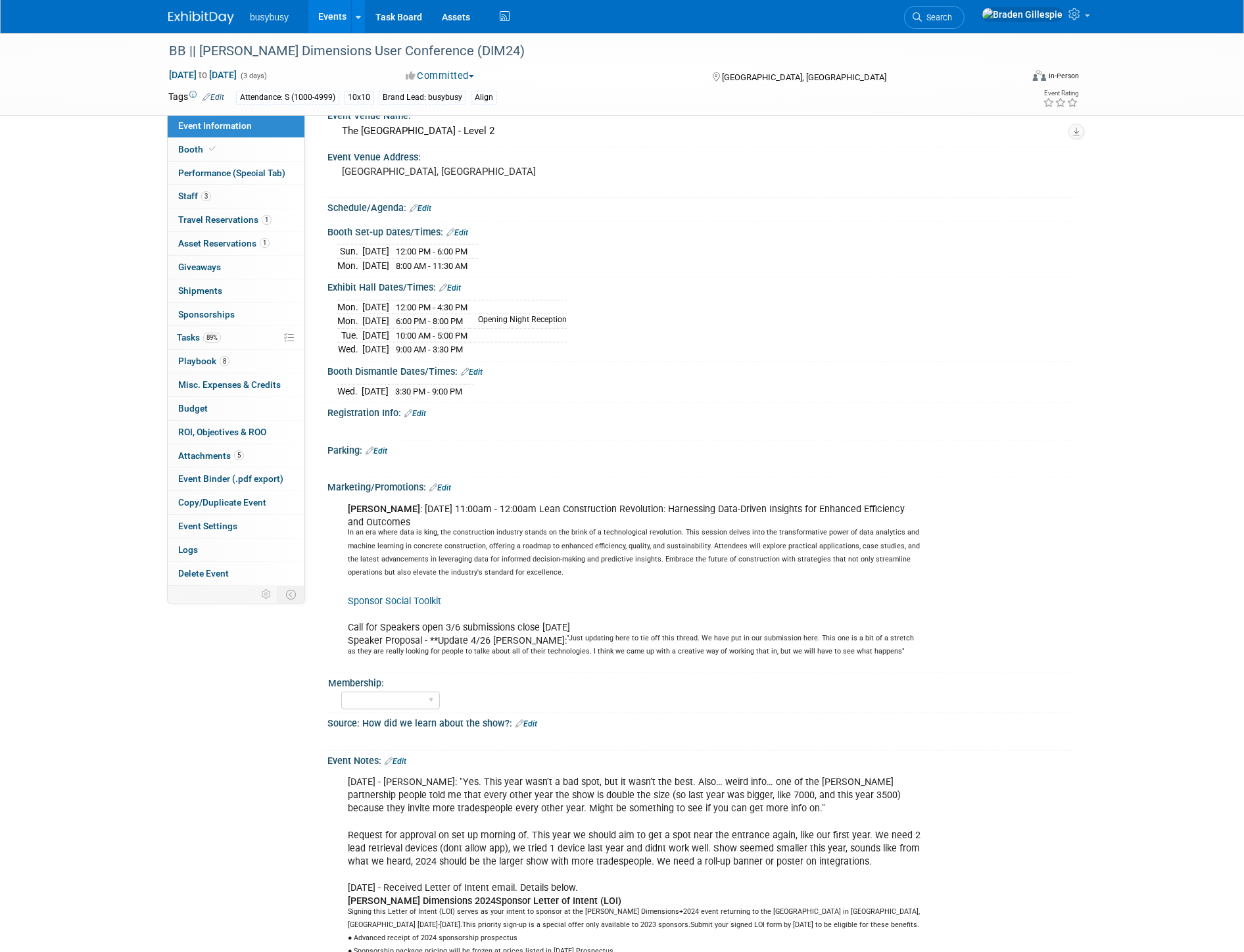
scroll to position [584, 0]
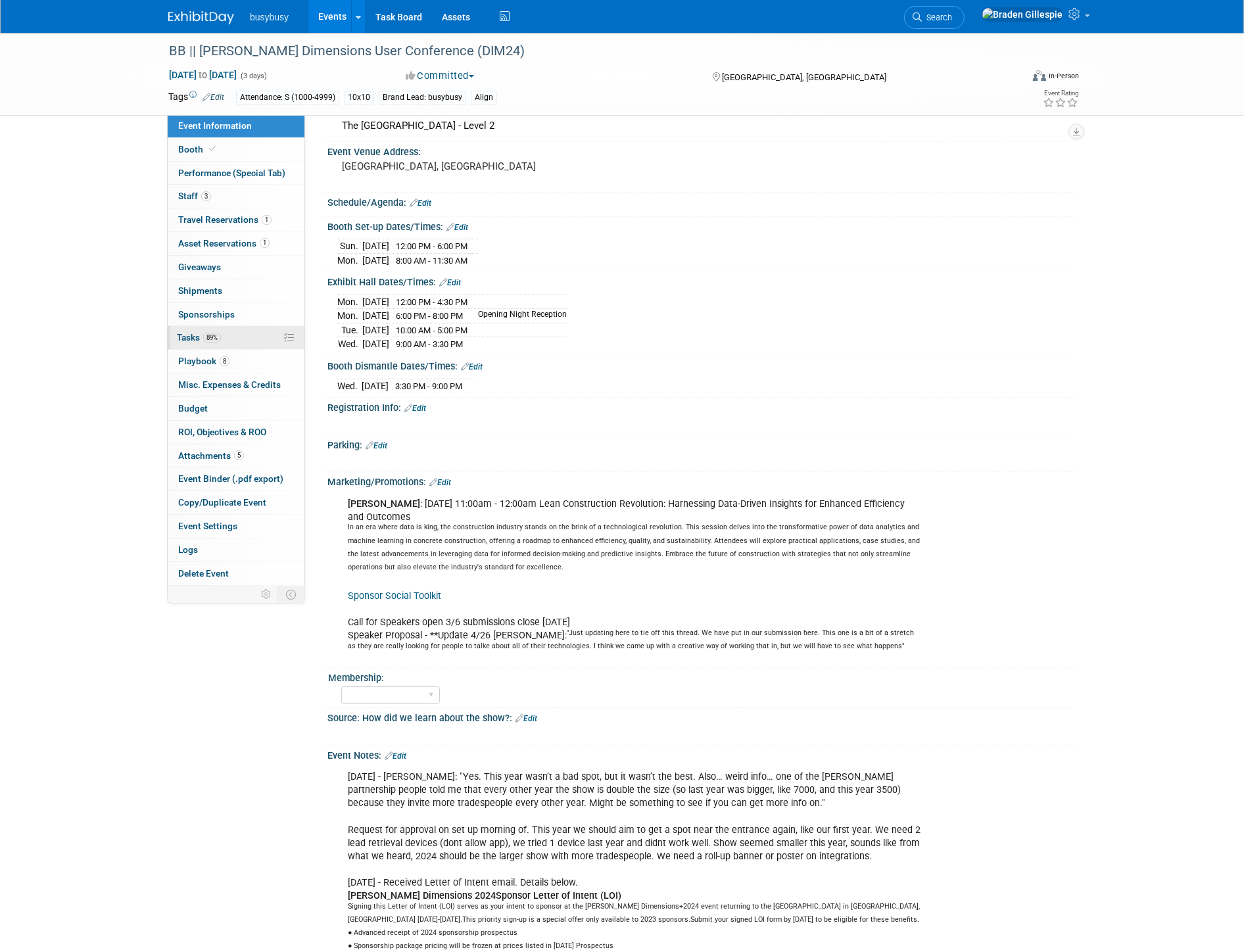
click at [240, 340] on link "89% Tasks 89%" at bounding box center [236, 337] width 137 height 23
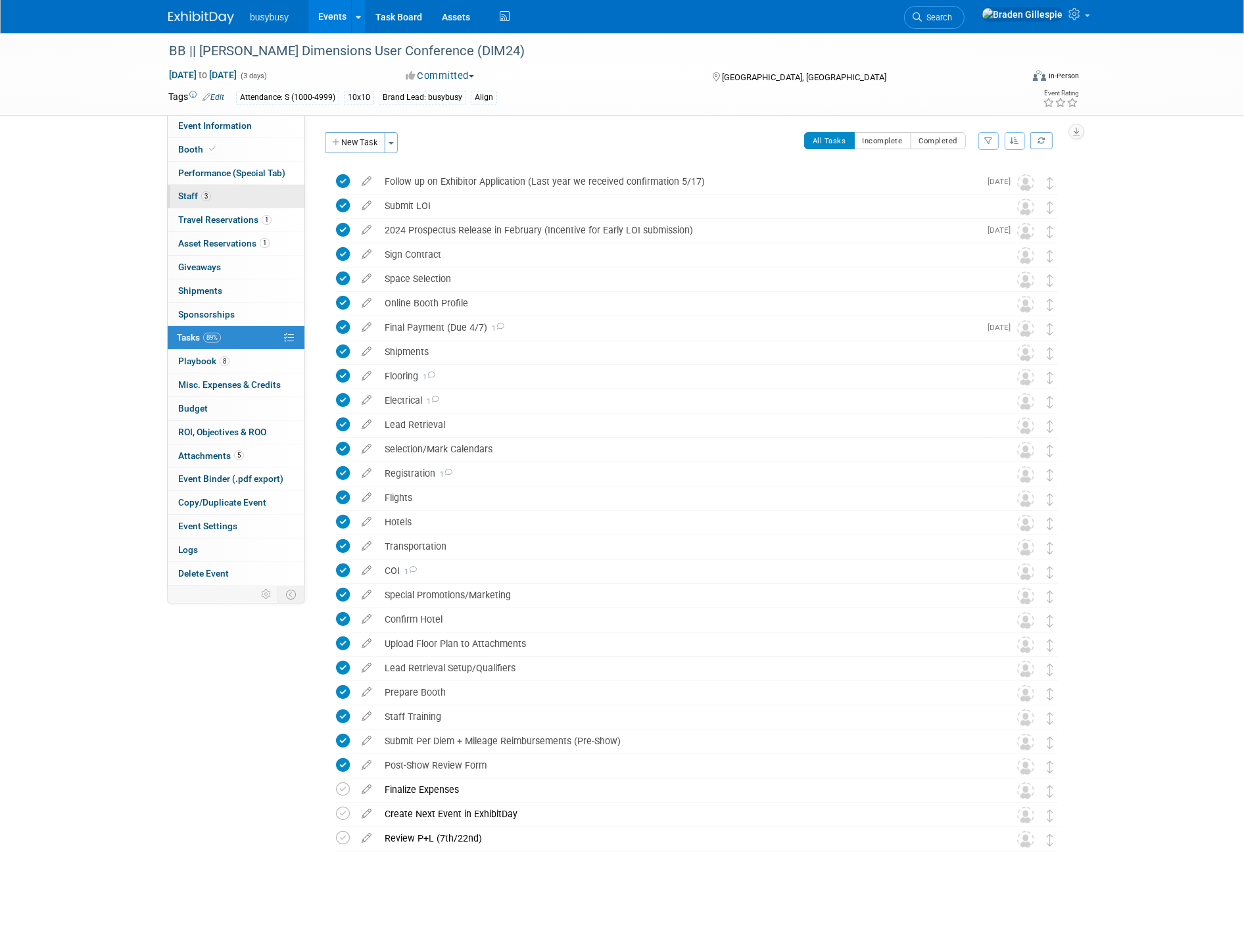
click at [240, 196] on link "3 Staff 3" at bounding box center [236, 196] width 137 height 23
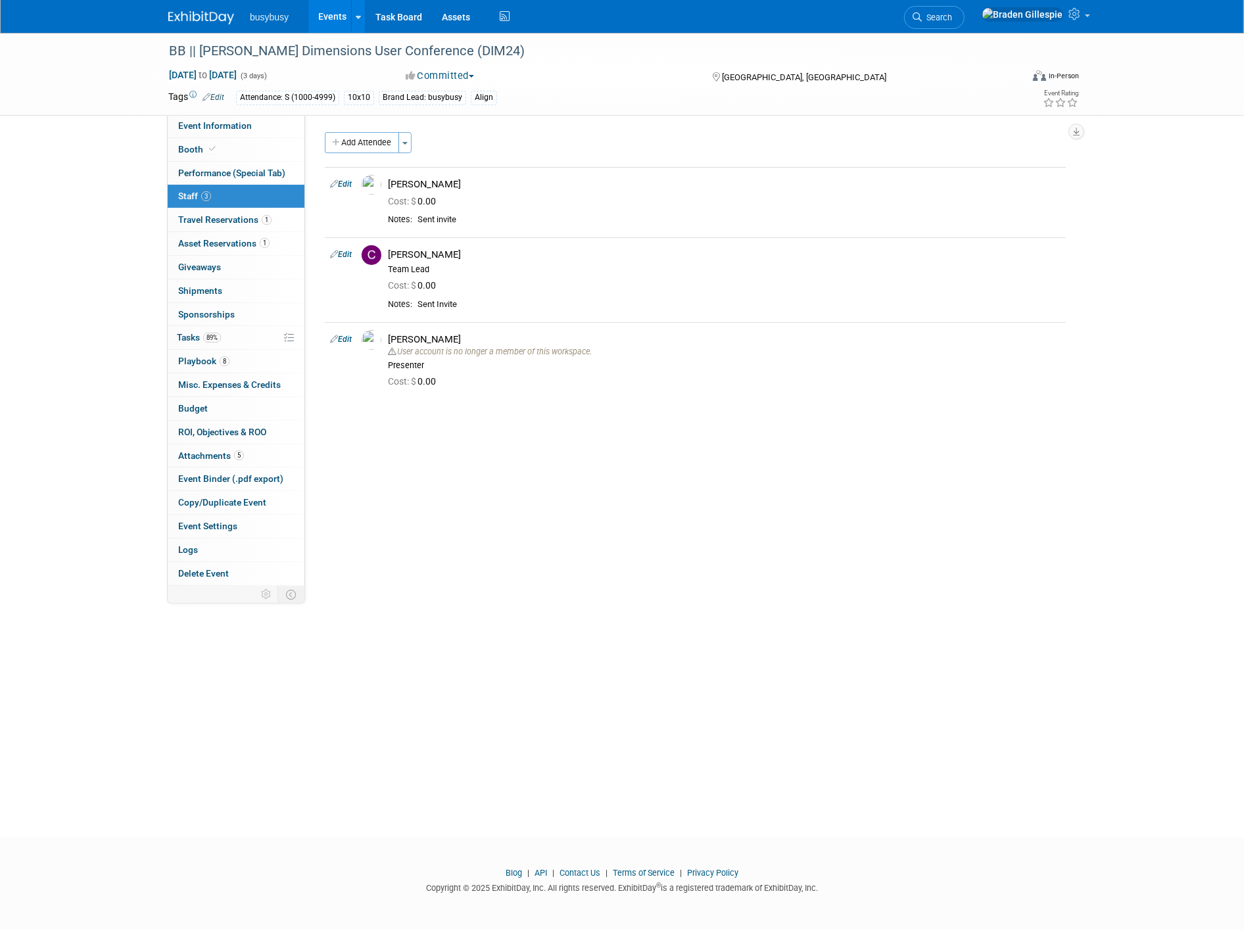
click at [218, 12] on img at bounding box center [201, 18] width 65 height 13
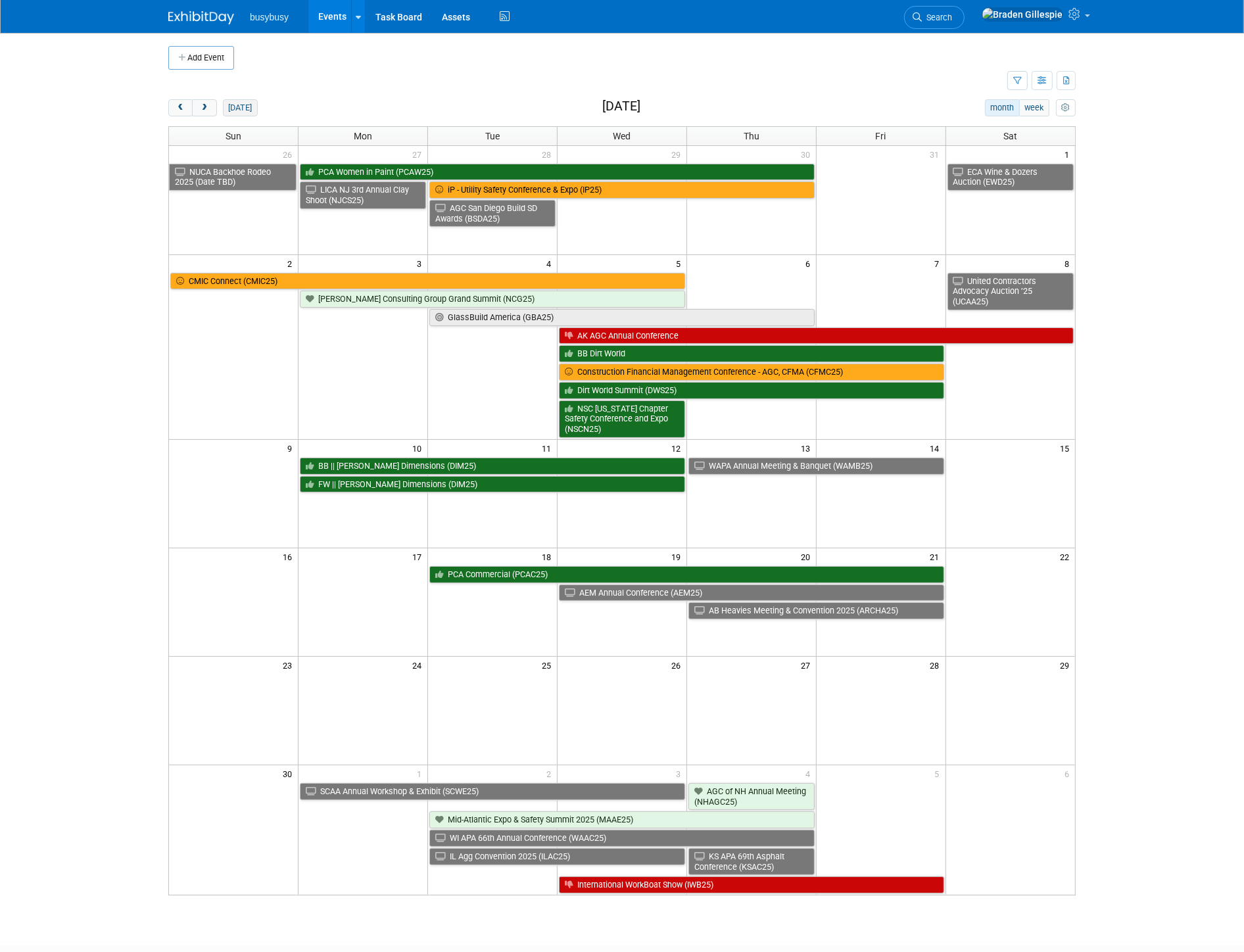
click at [251, 104] on button "[DATE]" at bounding box center [240, 107] width 35 height 17
